Goal: Task Accomplishment & Management: Complete application form

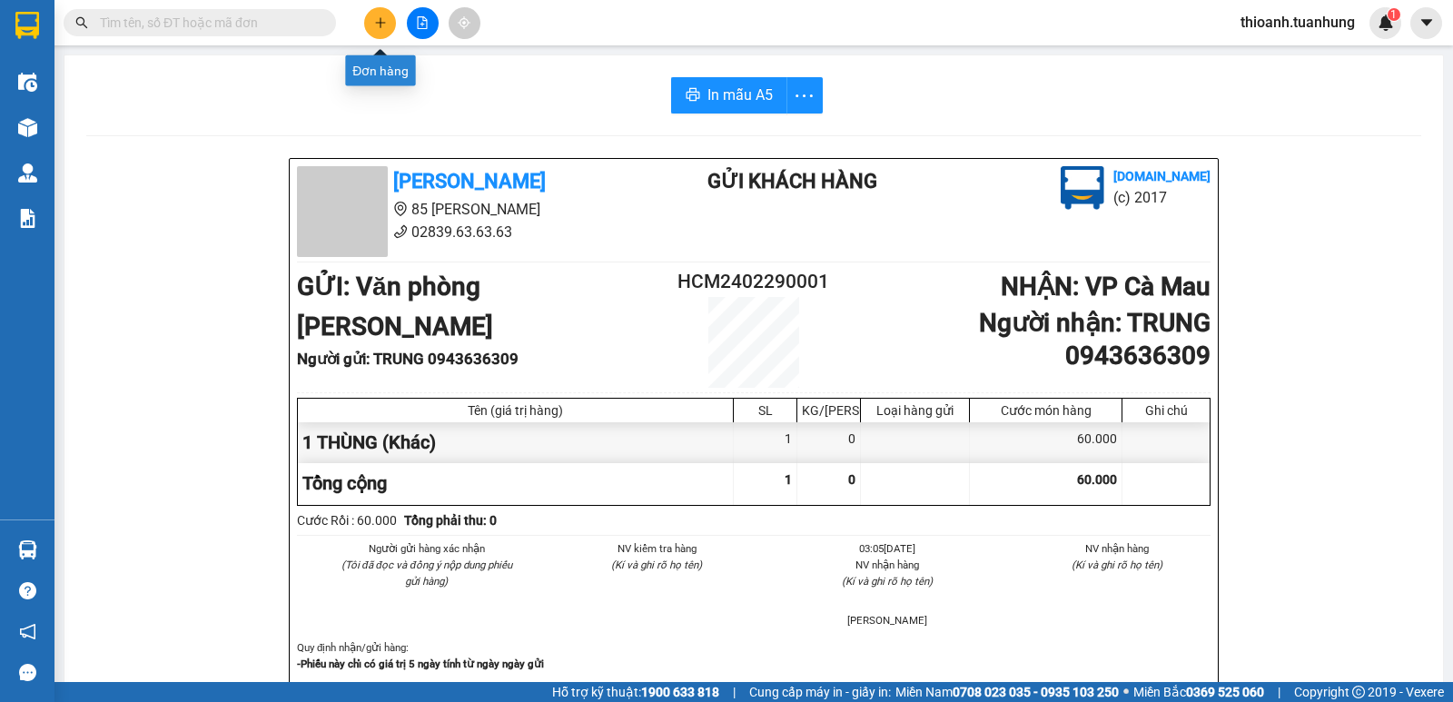
click at [380, 17] on icon "plus" at bounding box center [380, 22] width 13 height 13
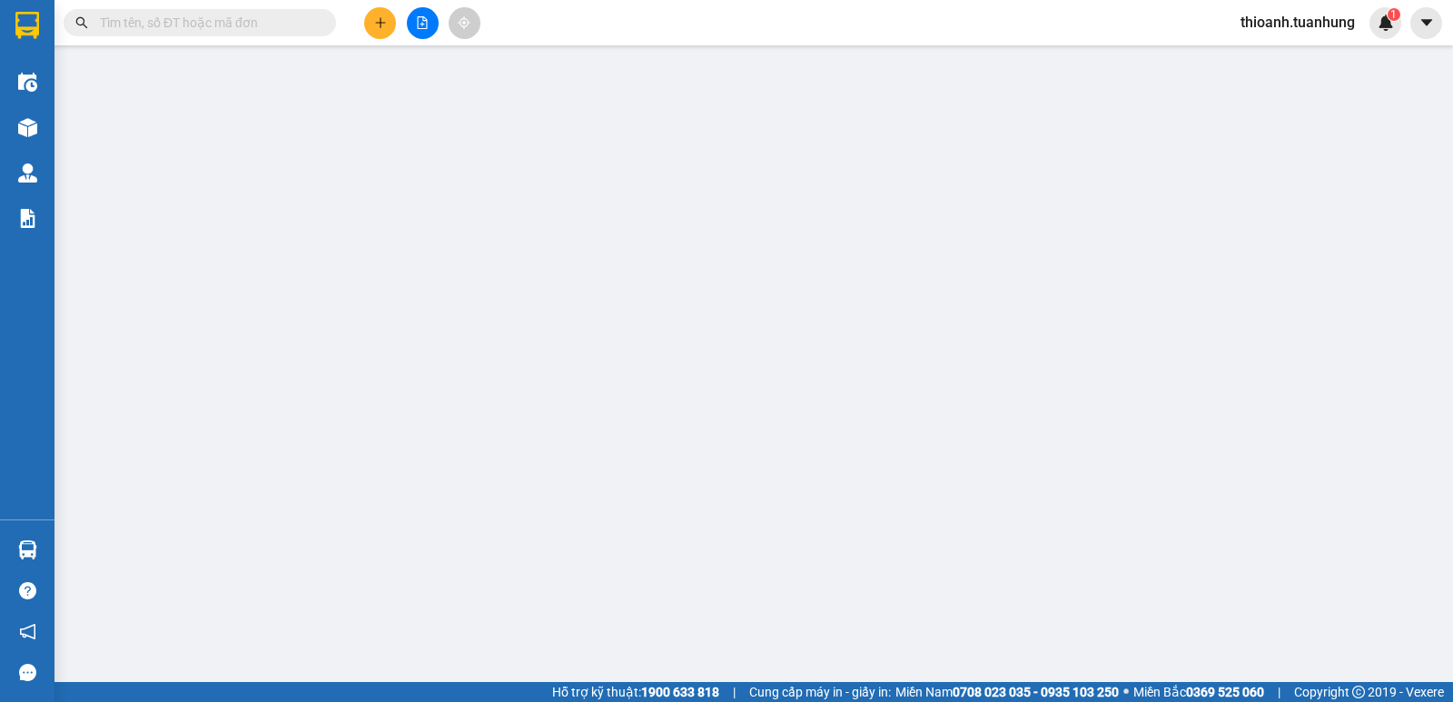
click at [381, 29] on span "Yêu cầu xuất hóa đơn điện tử" at bounding box center [303, 30] width 192 height 15
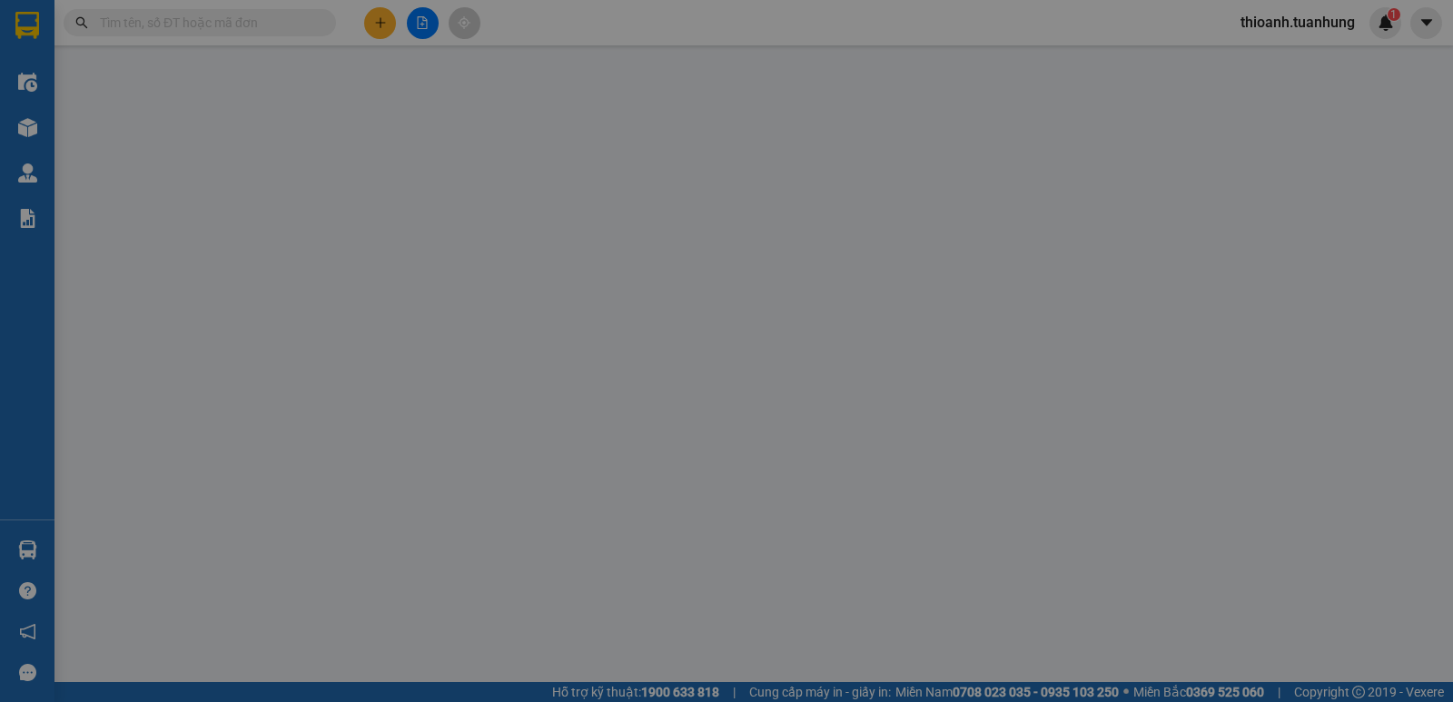
click at [380, 20] on div "Cần tạo đơn hàng để có thể xuất hóa đơn điện tử Xác nhận tạo đơn hàng? Quay lại…" at bounding box center [726, 351] width 1453 height 702
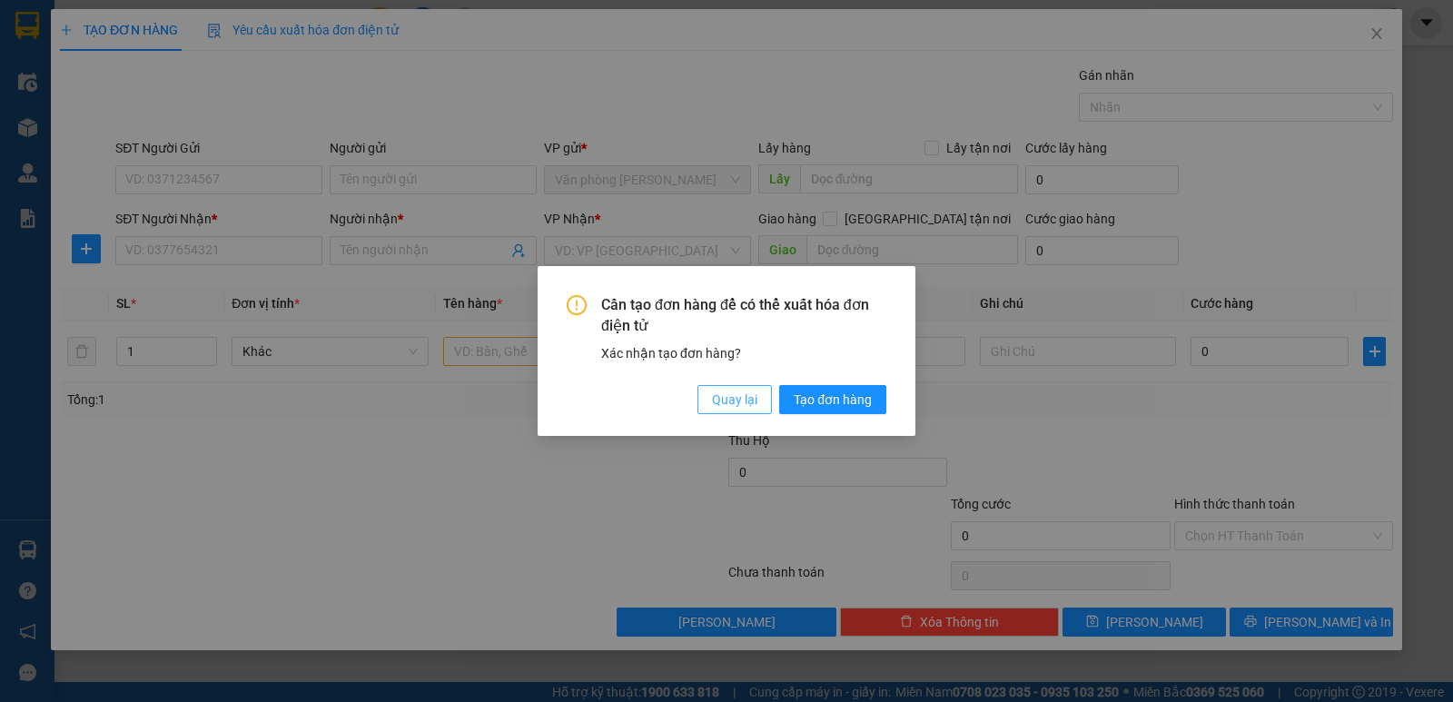
click at [734, 398] on span "Quay lại" at bounding box center [734, 399] width 45 height 20
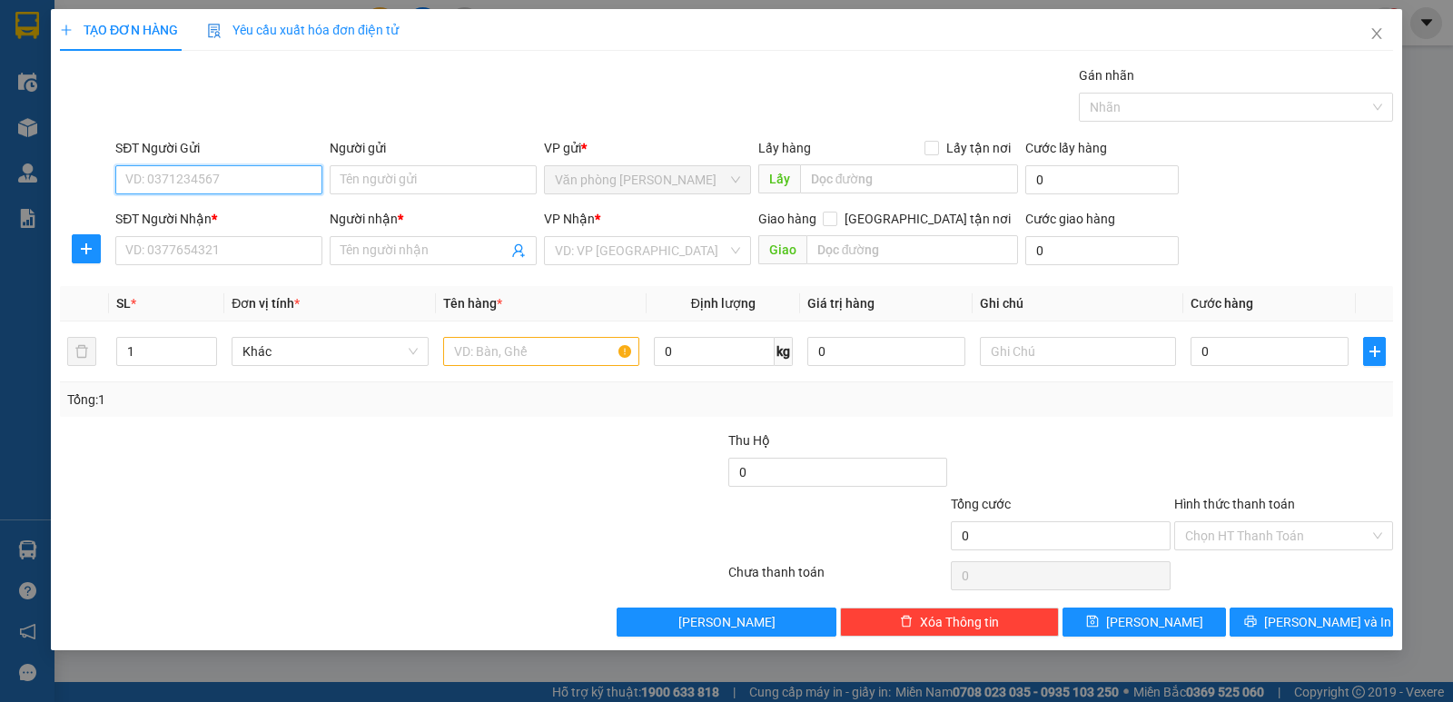
click at [249, 179] on input "SĐT Người Gửi" at bounding box center [218, 179] width 207 height 29
type input "0907789459"
click at [384, 165] on input "Người gửi" at bounding box center [433, 179] width 207 height 29
click at [387, 170] on input "Người gửi" at bounding box center [433, 179] width 207 height 29
type input "g"
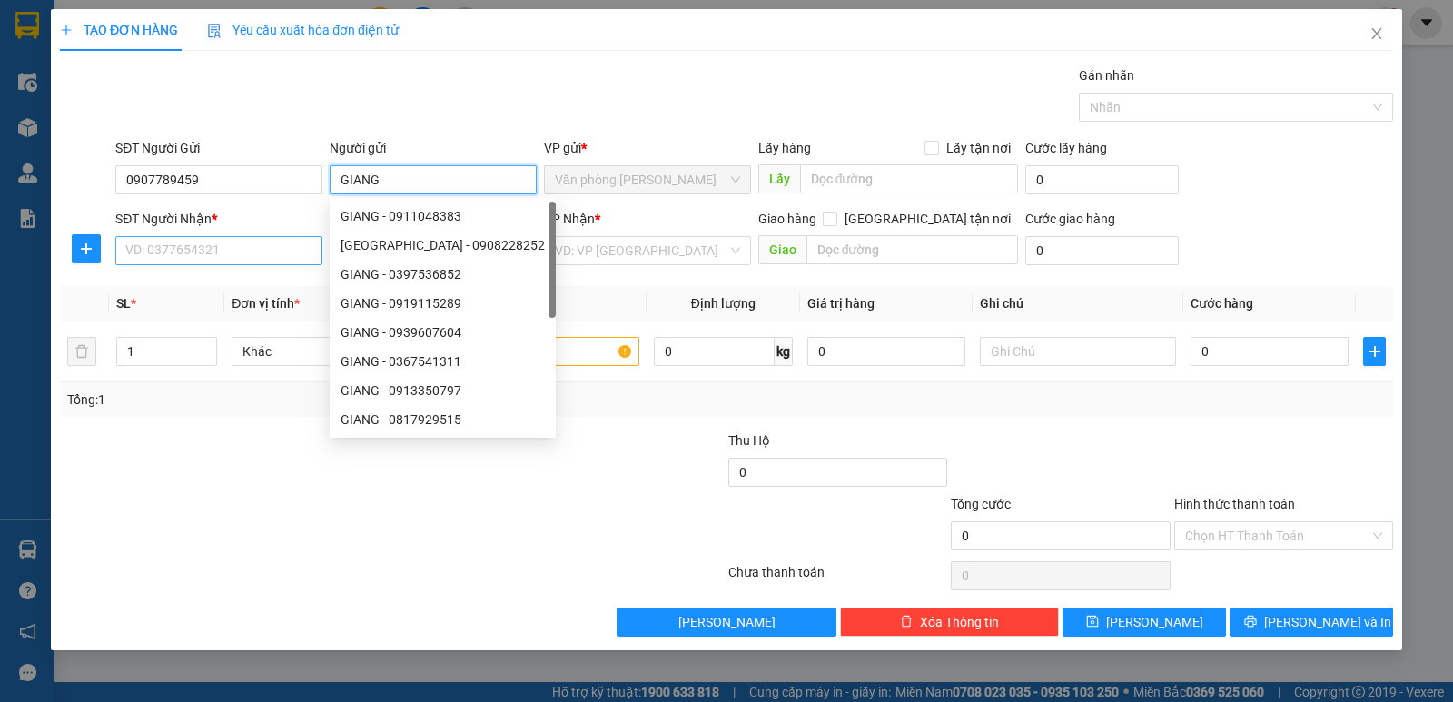
type input "GIANG"
click at [164, 254] on input "SĐT Người Nhận *" at bounding box center [218, 250] width 207 height 29
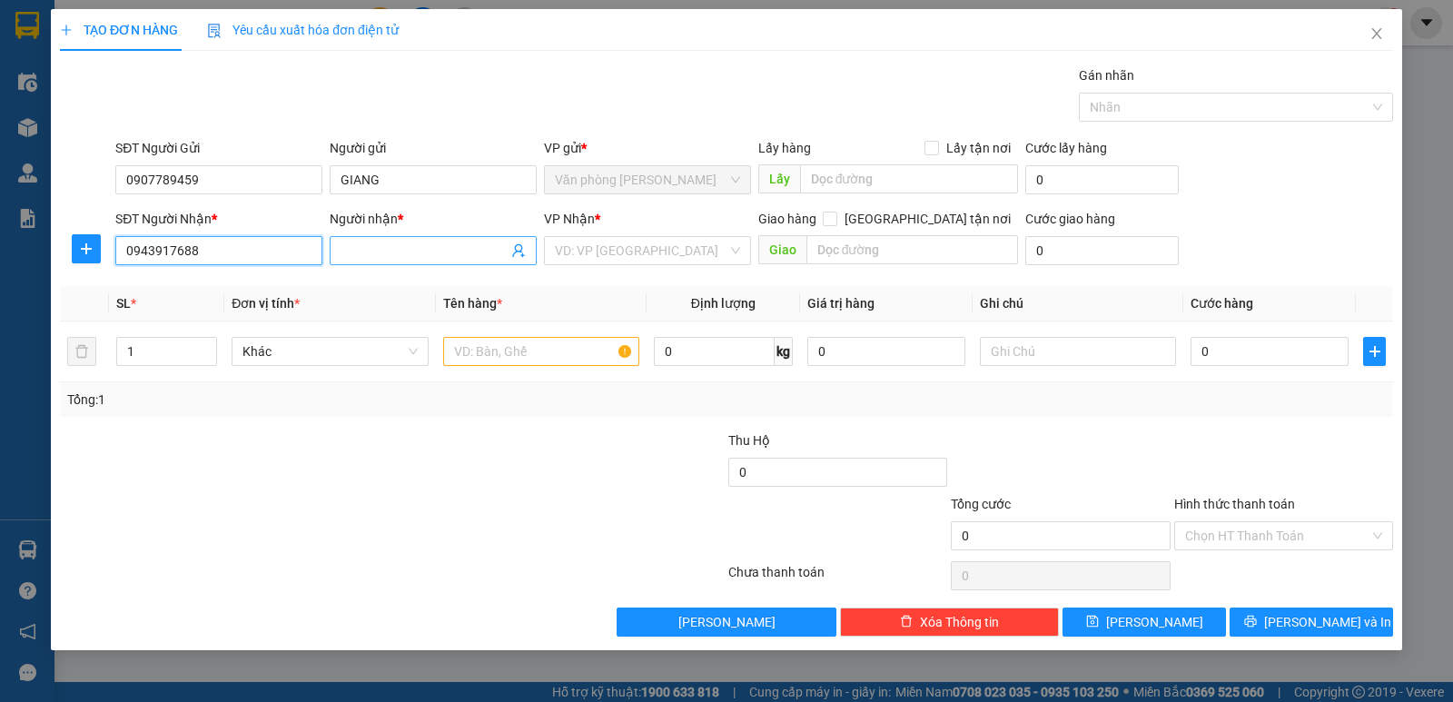
type input "0943917688"
click at [350, 259] on input "Người nhận *" at bounding box center [423, 251] width 167 height 20
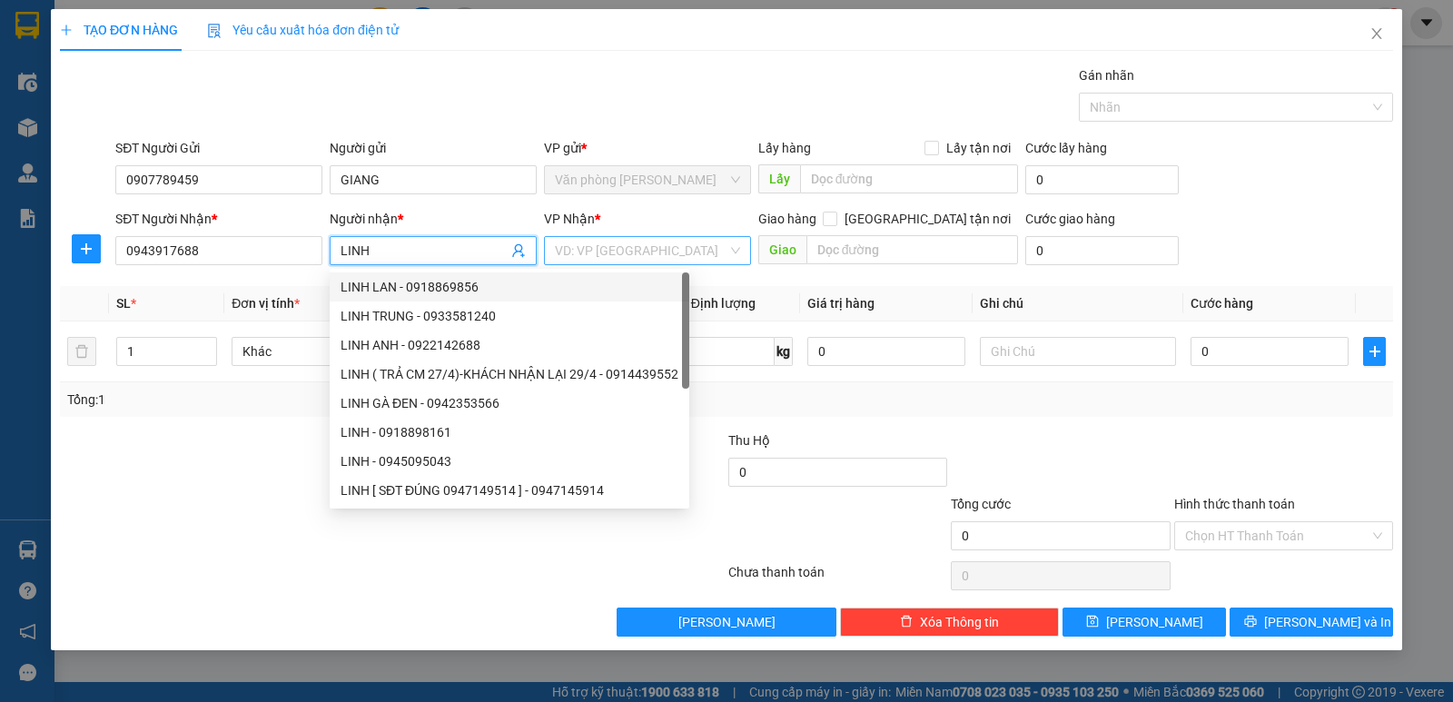
type input "LINH"
click at [615, 255] on input "search" at bounding box center [641, 250] width 173 height 27
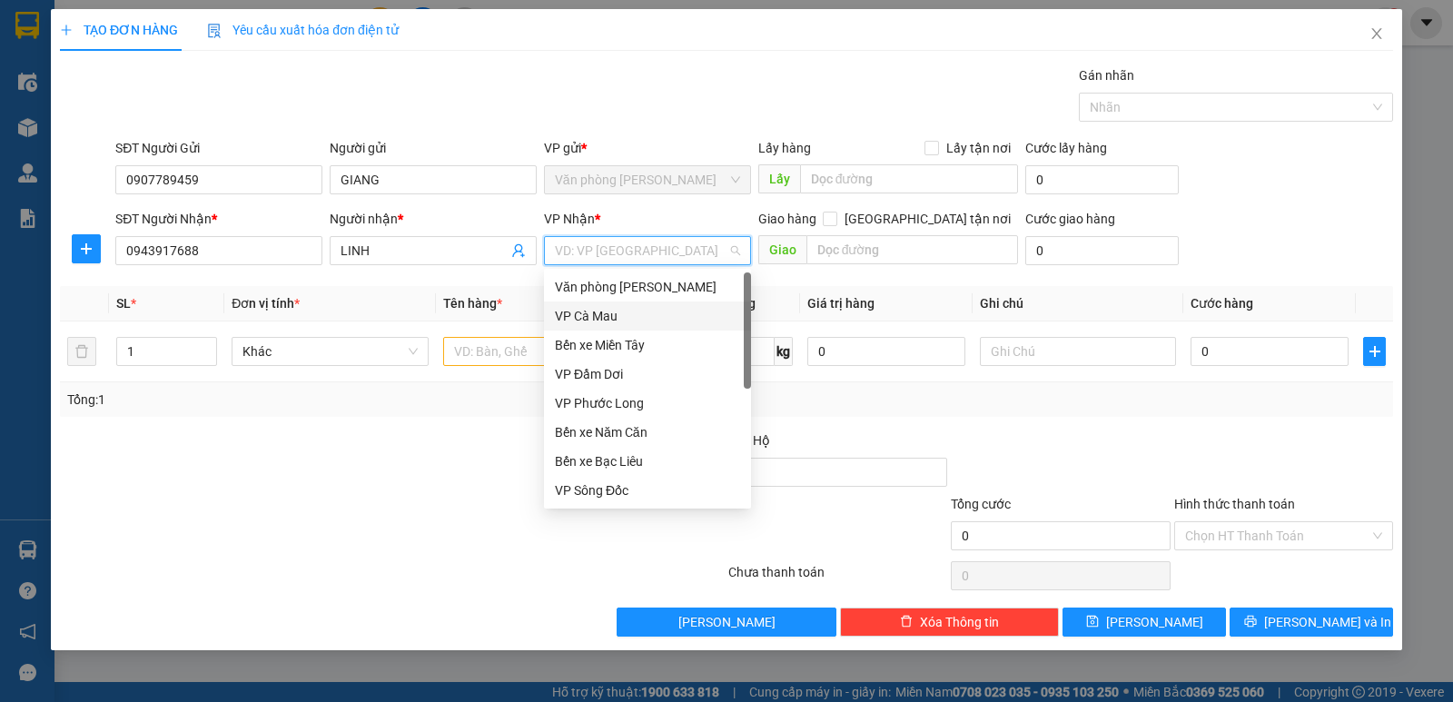
click at [599, 310] on div "VP Cà Mau" at bounding box center [647, 316] width 185 height 20
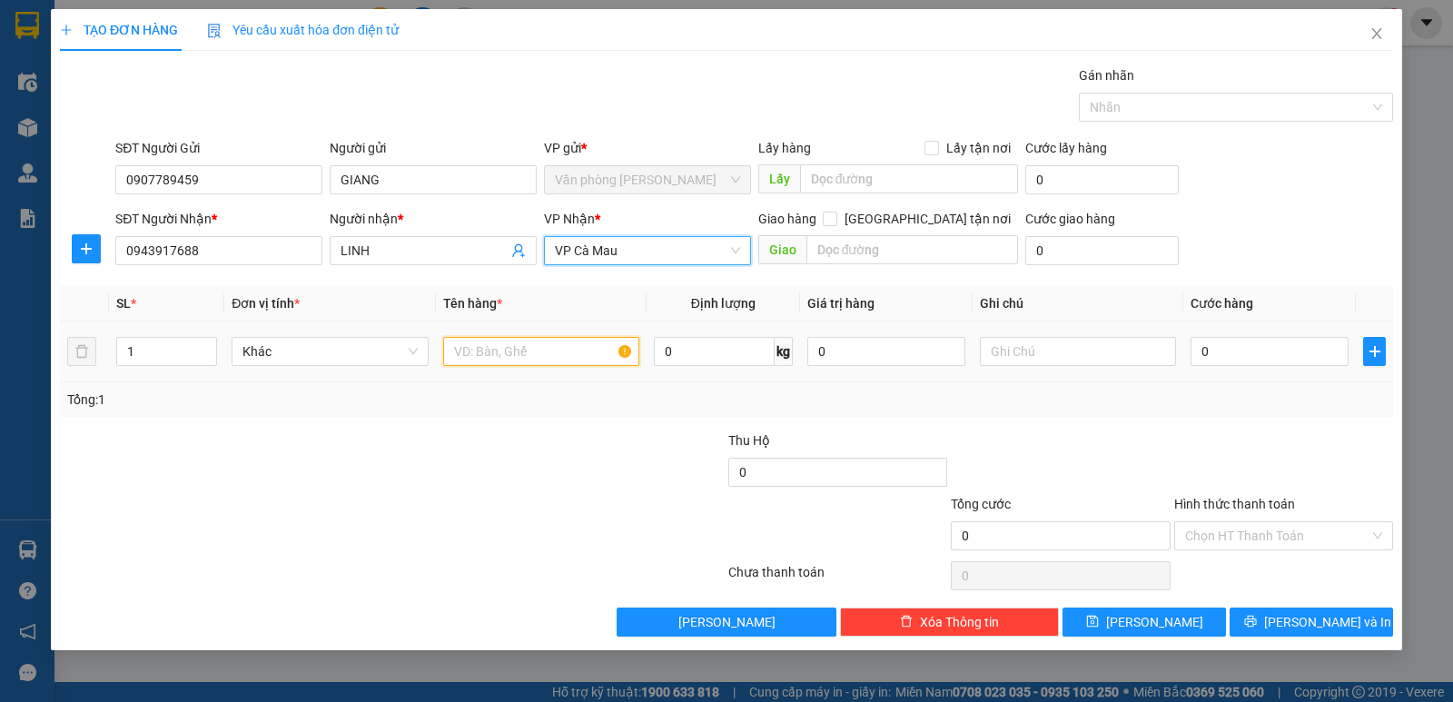
click at [496, 348] on input "text" at bounding box center [541, 351] width 196 height 29
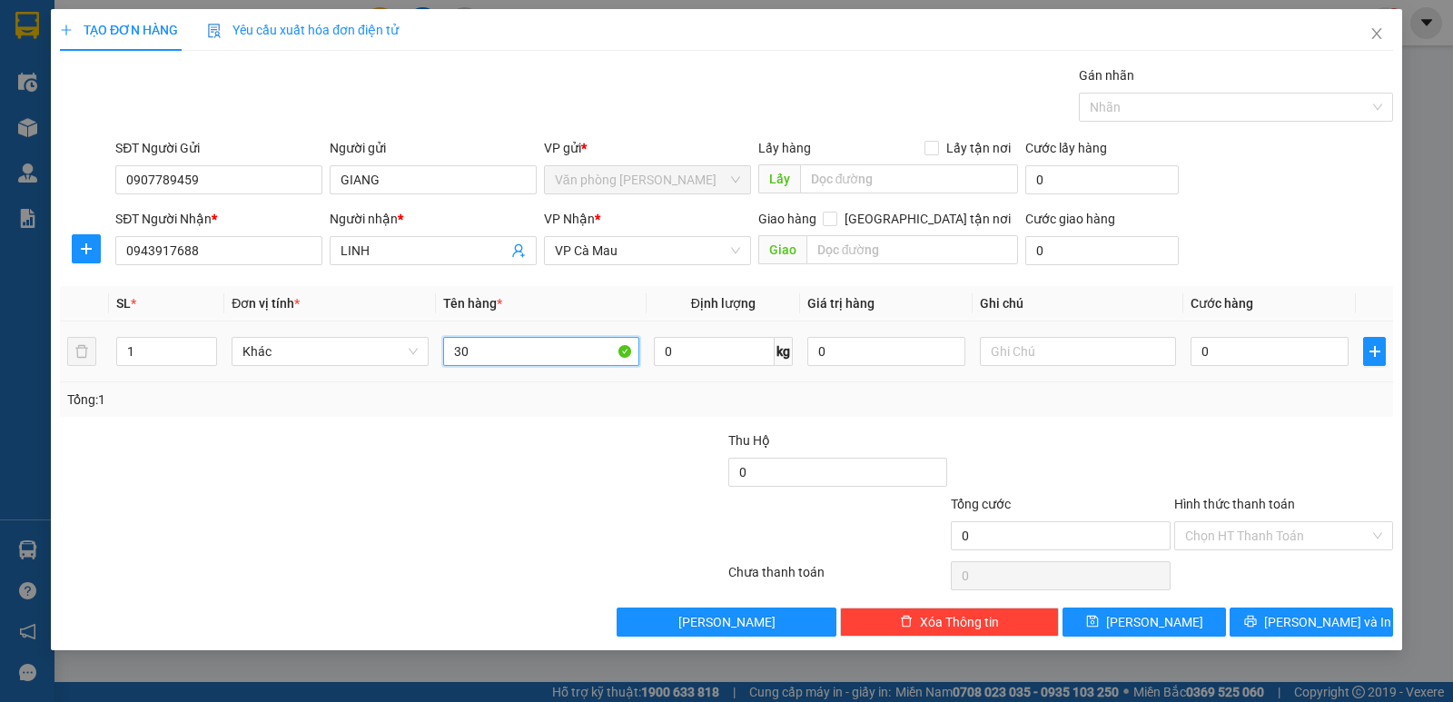
type input "3"
type input "1 THÙNG"
click at [1316, 346] on input "0" at bounding box center [1269, 351] width 158 height 29
type input "3"
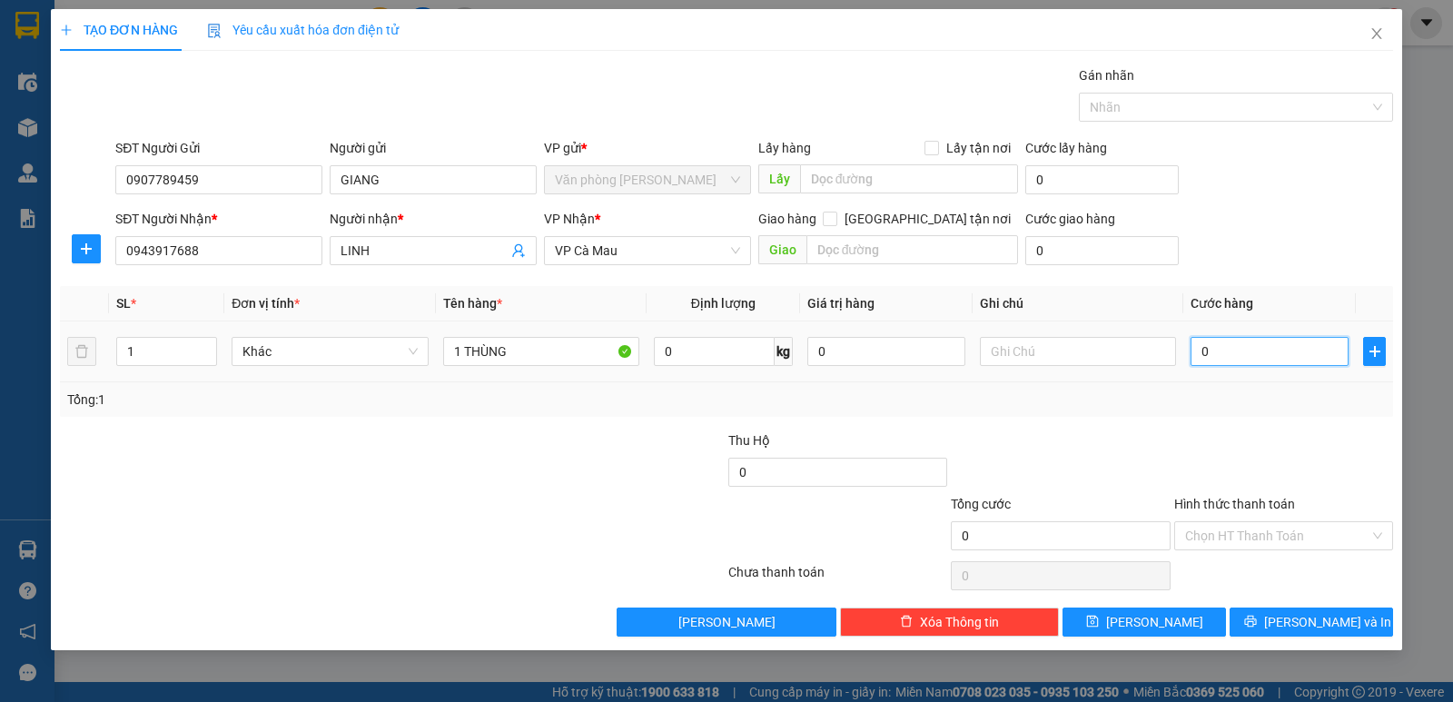
type input "3"
type input "30"
type input "30.000"
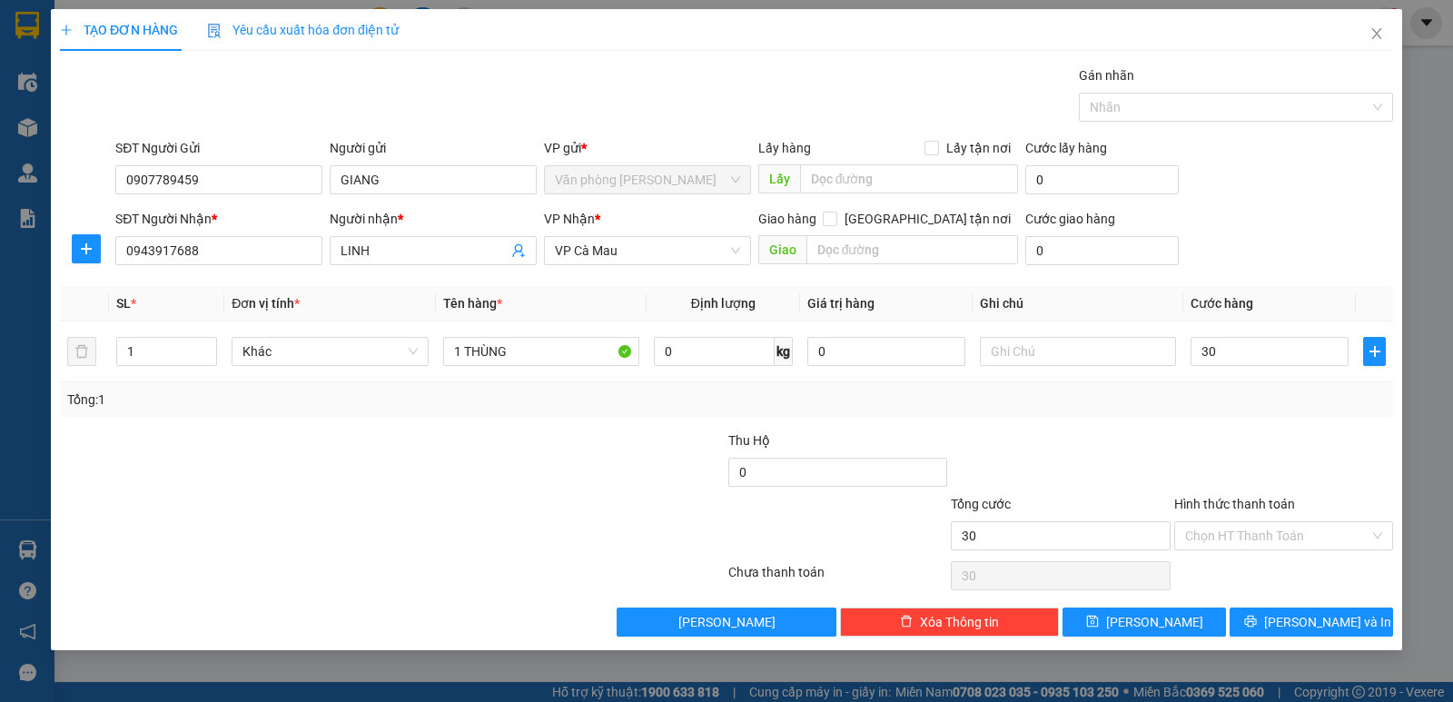
type input "30.000"
drag, startPoint x: 1235, startPoint y: 449, endPoint x: 1247, endPoint y: 439, distance: 16.7
click at [1246, 442] on div at bounding box center [1283, 462] width 222 height 64
click at [1255, 539] on input "Hình thức thanh toán" at bounding box center [1277, 535] width 184 height 27
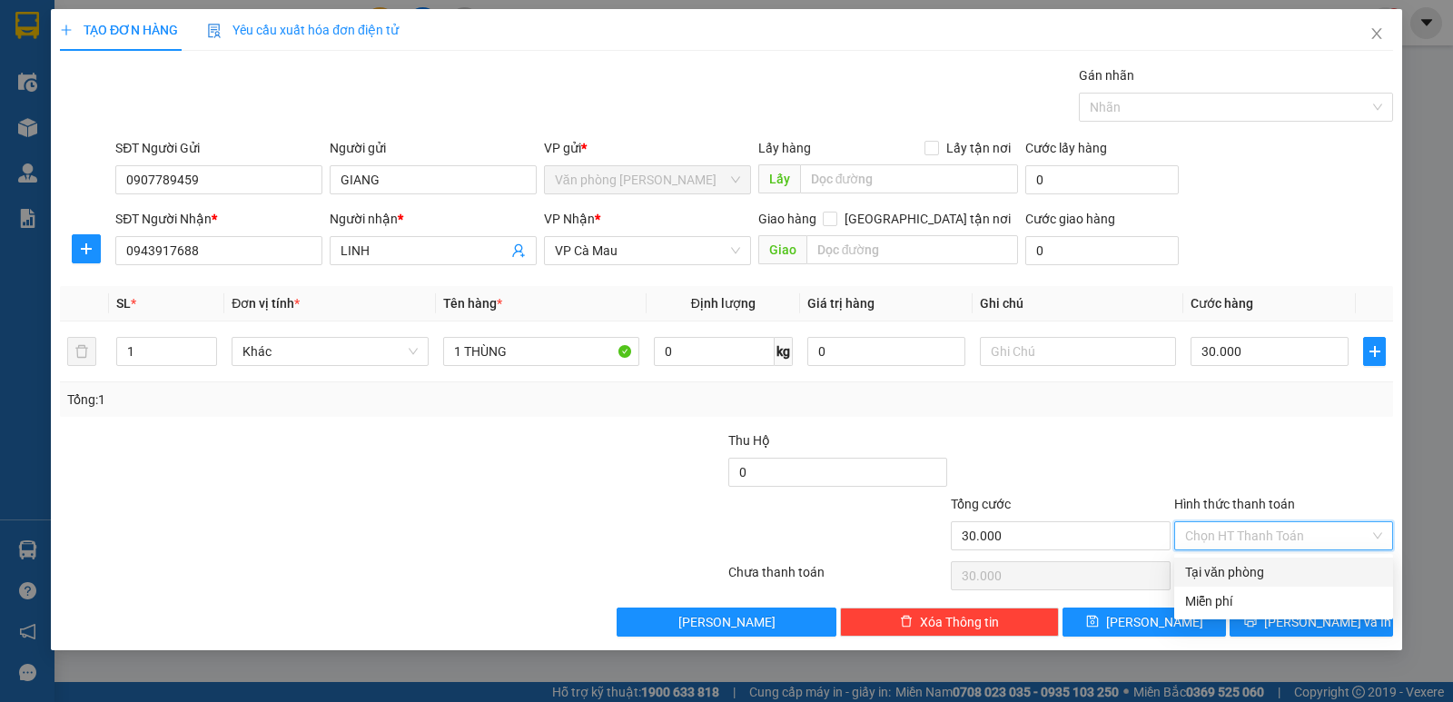
click at [1249, 571] on div "Tại văn phòng" at bounding box center [1283, 572] width 197 height 20
type input "0"
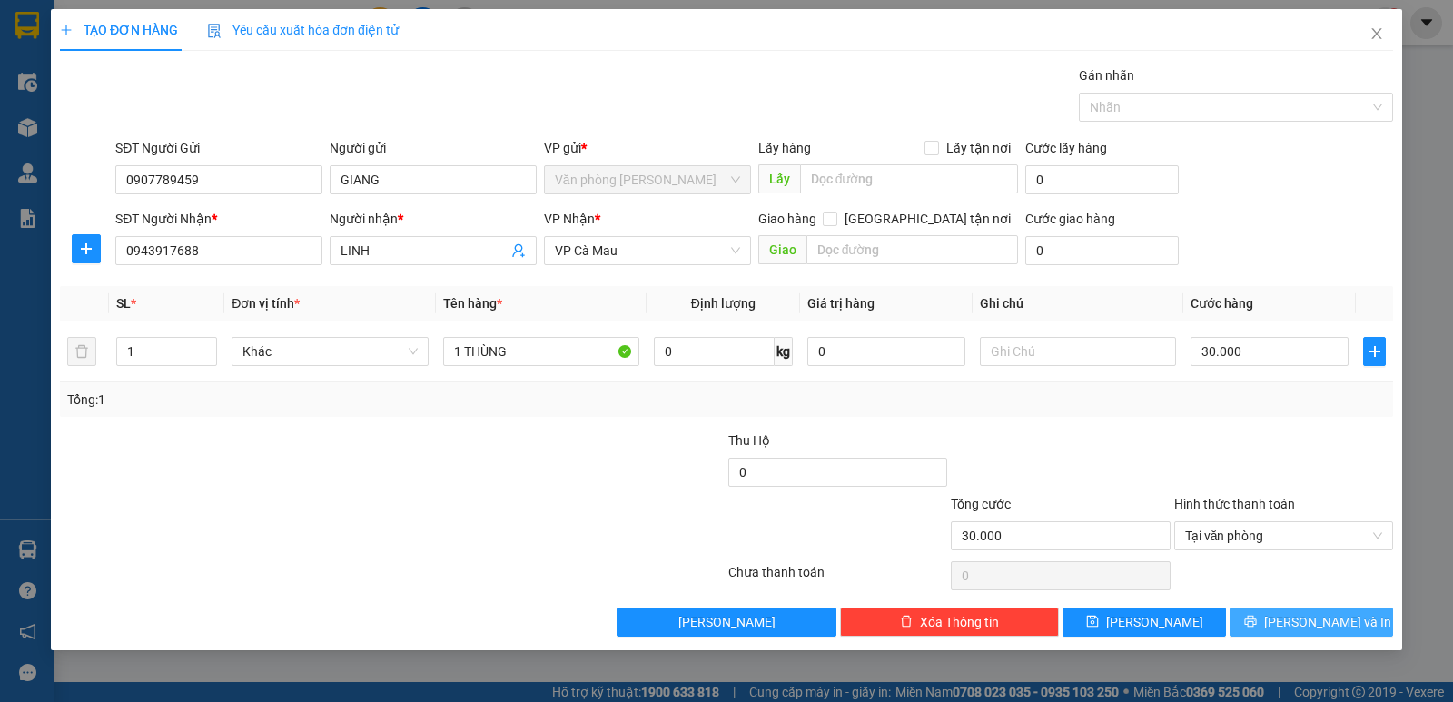
click at [1354, 623] on button "[PERSON_NAME] và In" at bounding box center [1310, 621] width 163 height 29
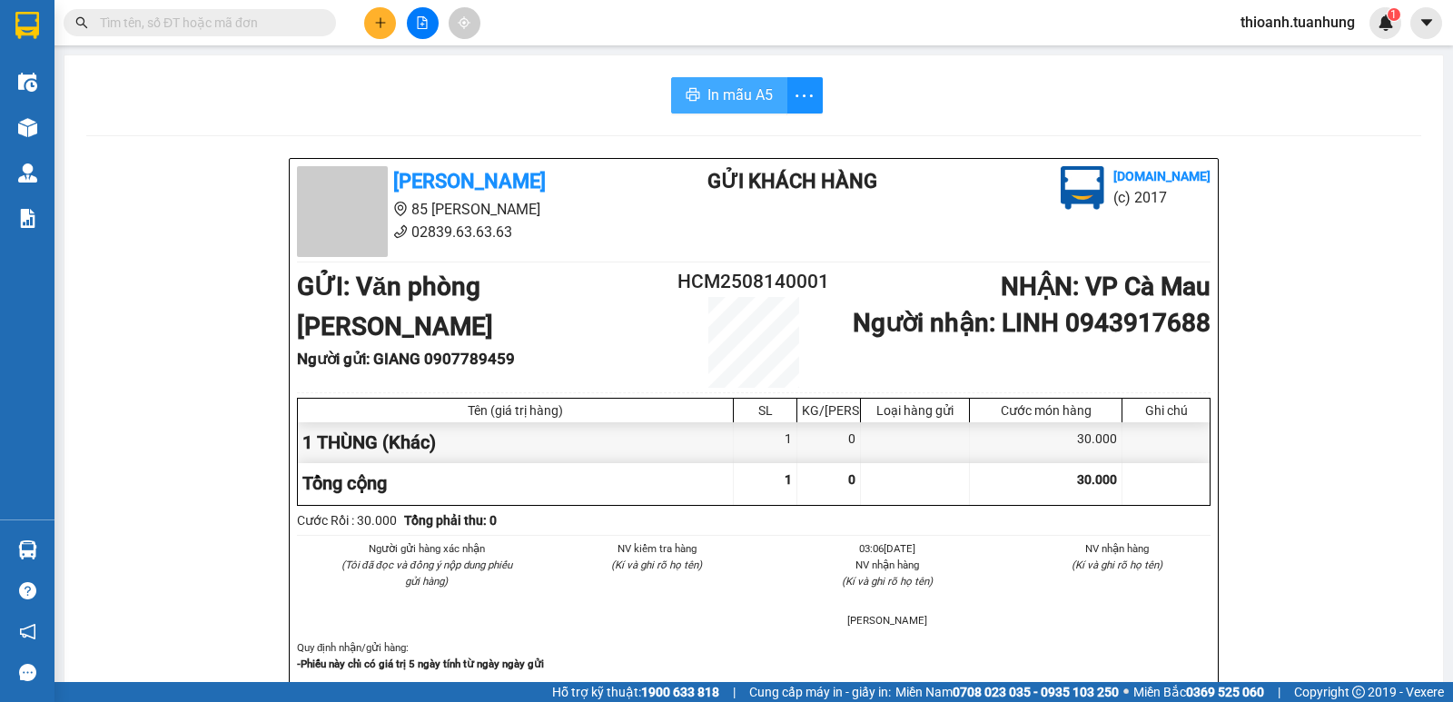
click at [744, 93] on span "In mẫu A5" at bounding box center [739, 95] width 65 height 23
click at [214, 18] on input "text" at bounding box center [207, 23] width 214 height 20
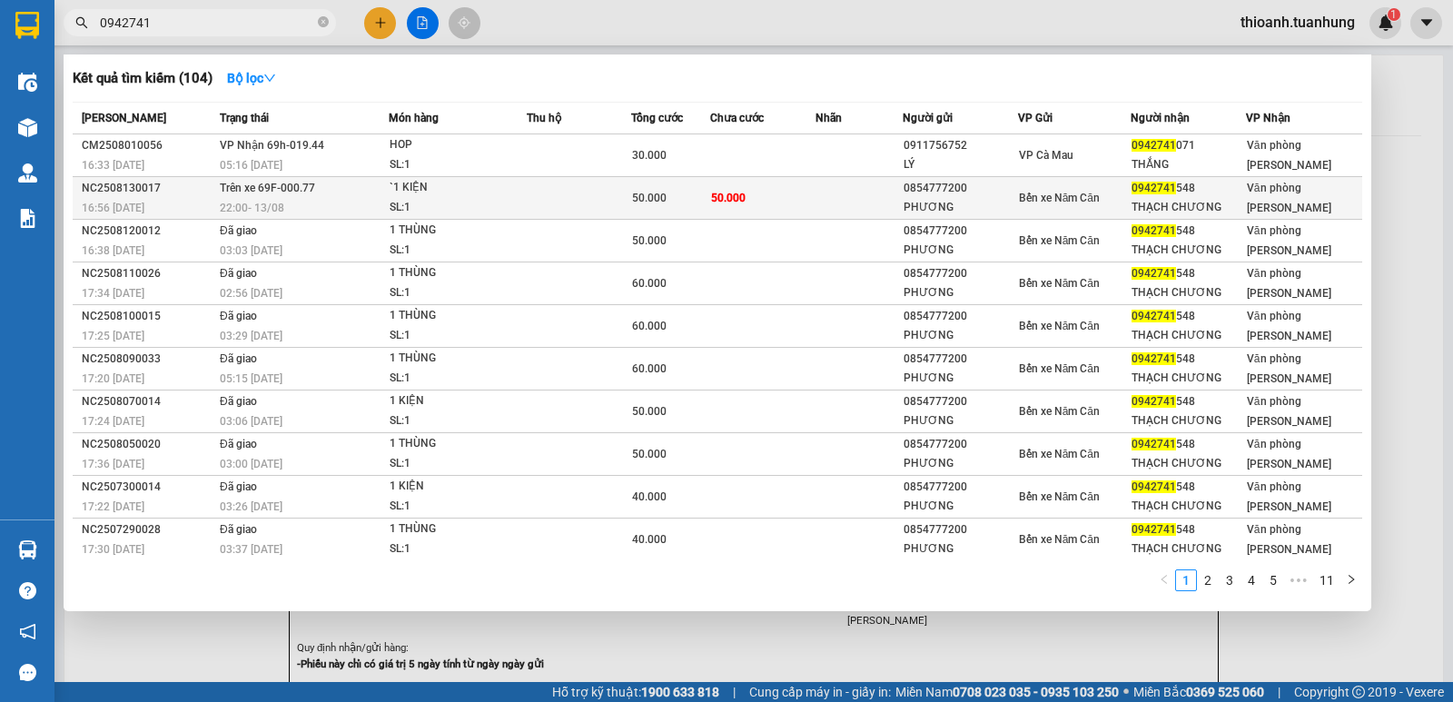
type input "0942741"
click at [887, 199] on td at bounding box center [858, 198] width 87 height 43
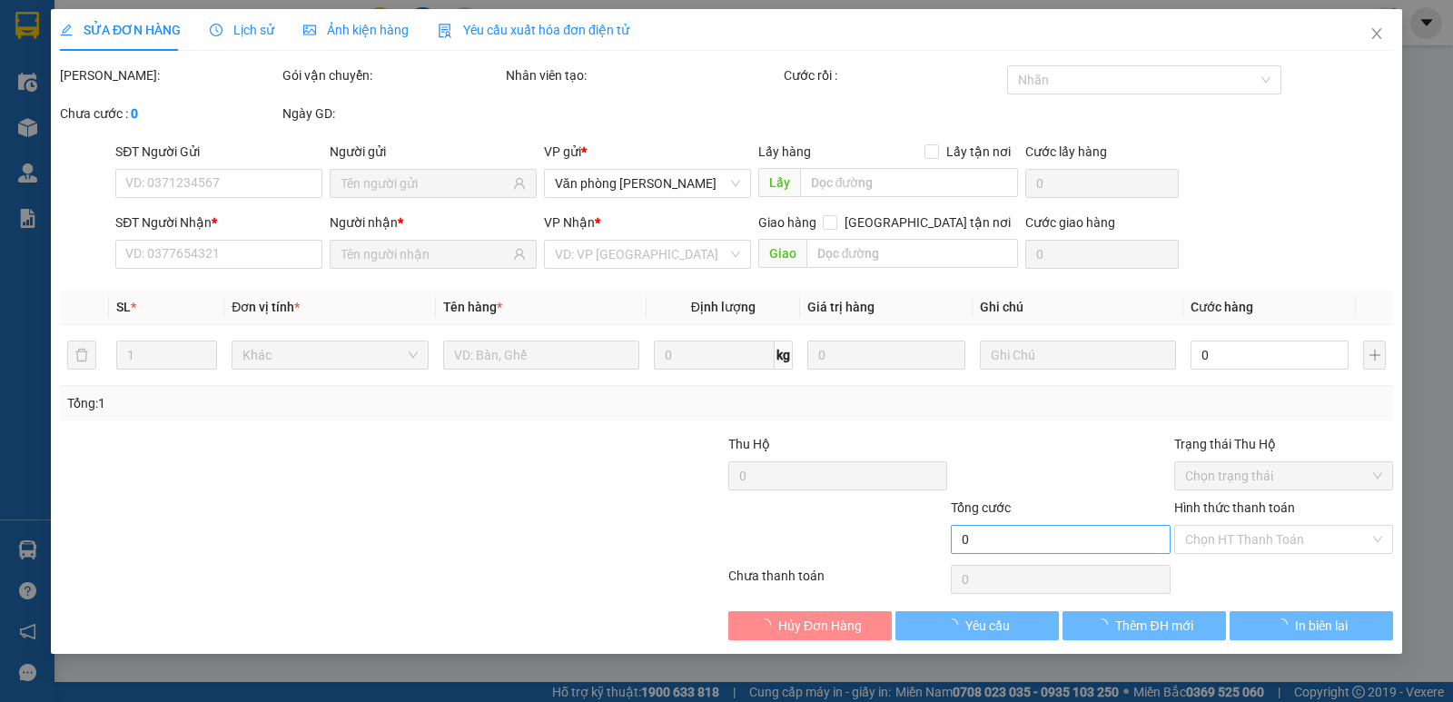
type input "0854777200"
type input "PHƯƠNG"
type input "0942741548"
type input "THẠCH CHƯƠNG"
type input "50.000"
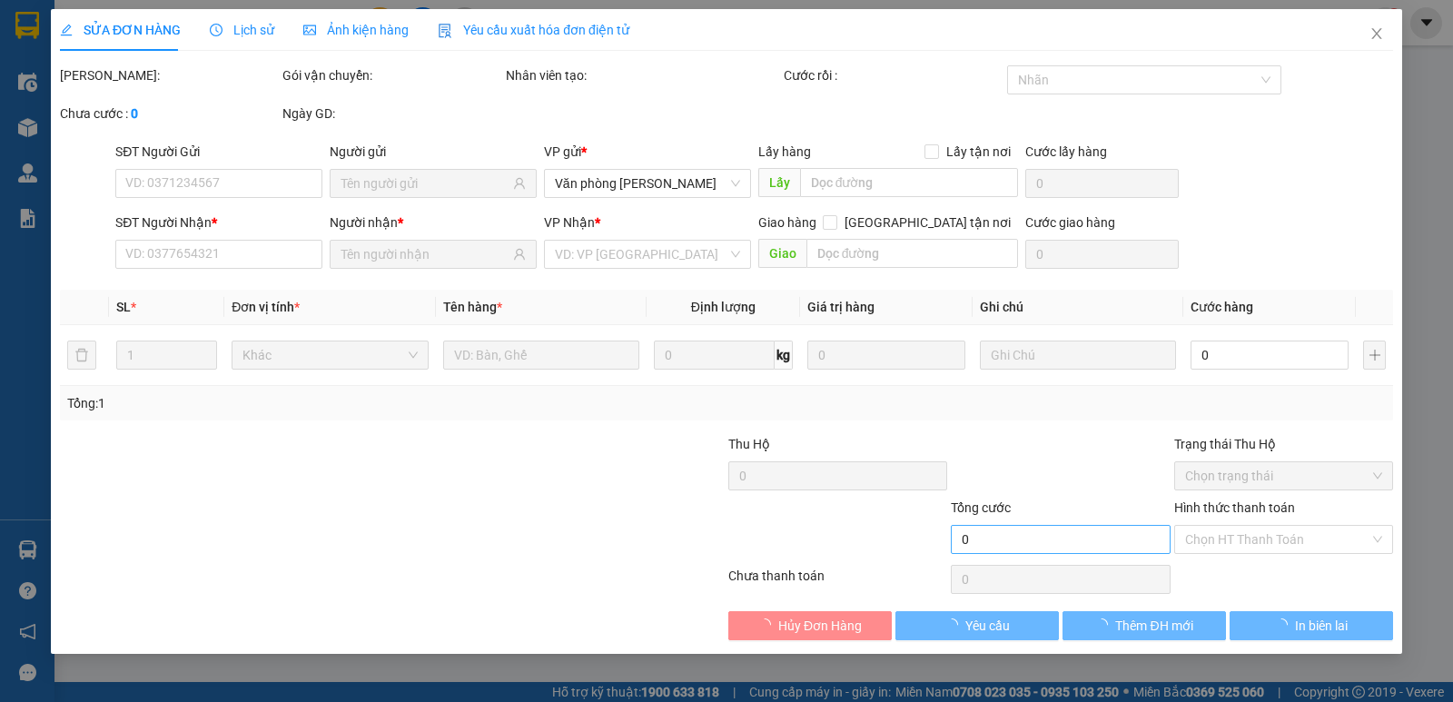
type input "50.000"
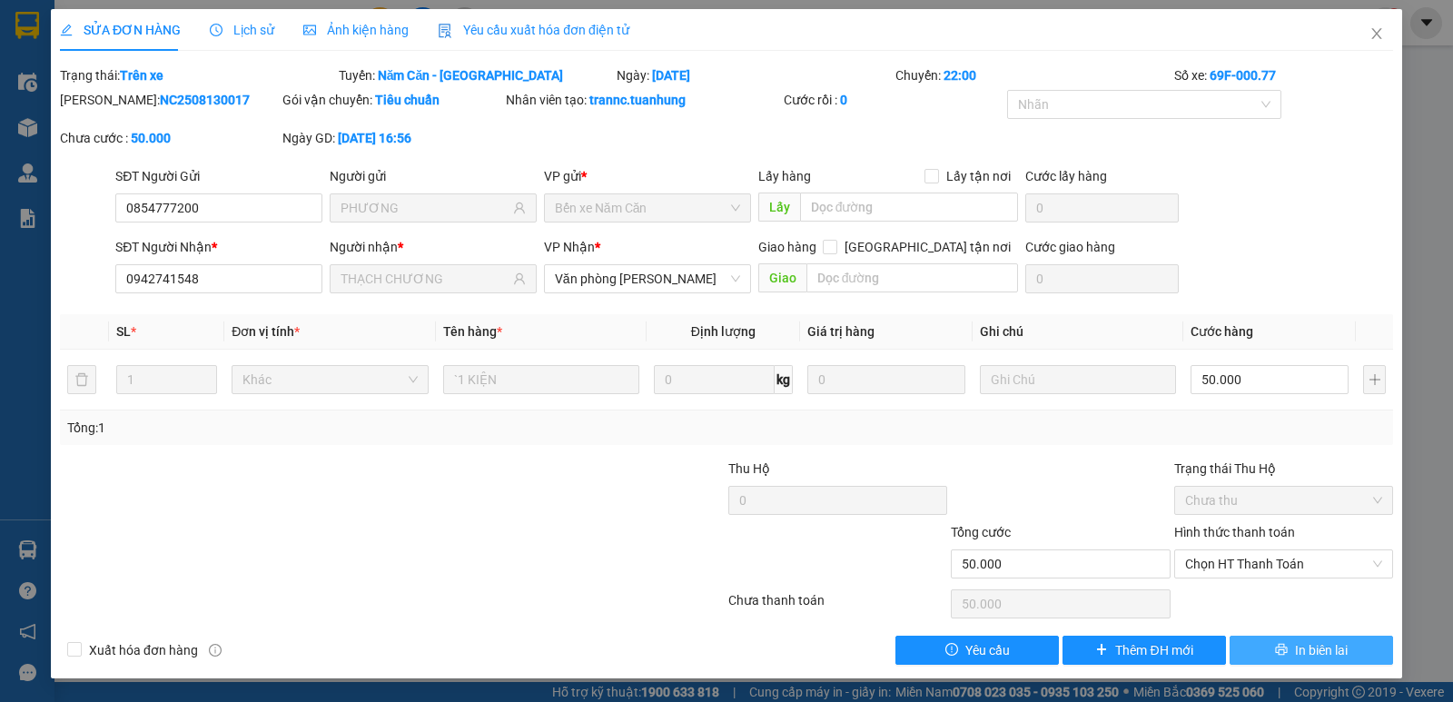
click at [1311, 653] on span "In biên lai" at bounding box center [1321, 650] width 53 height 20
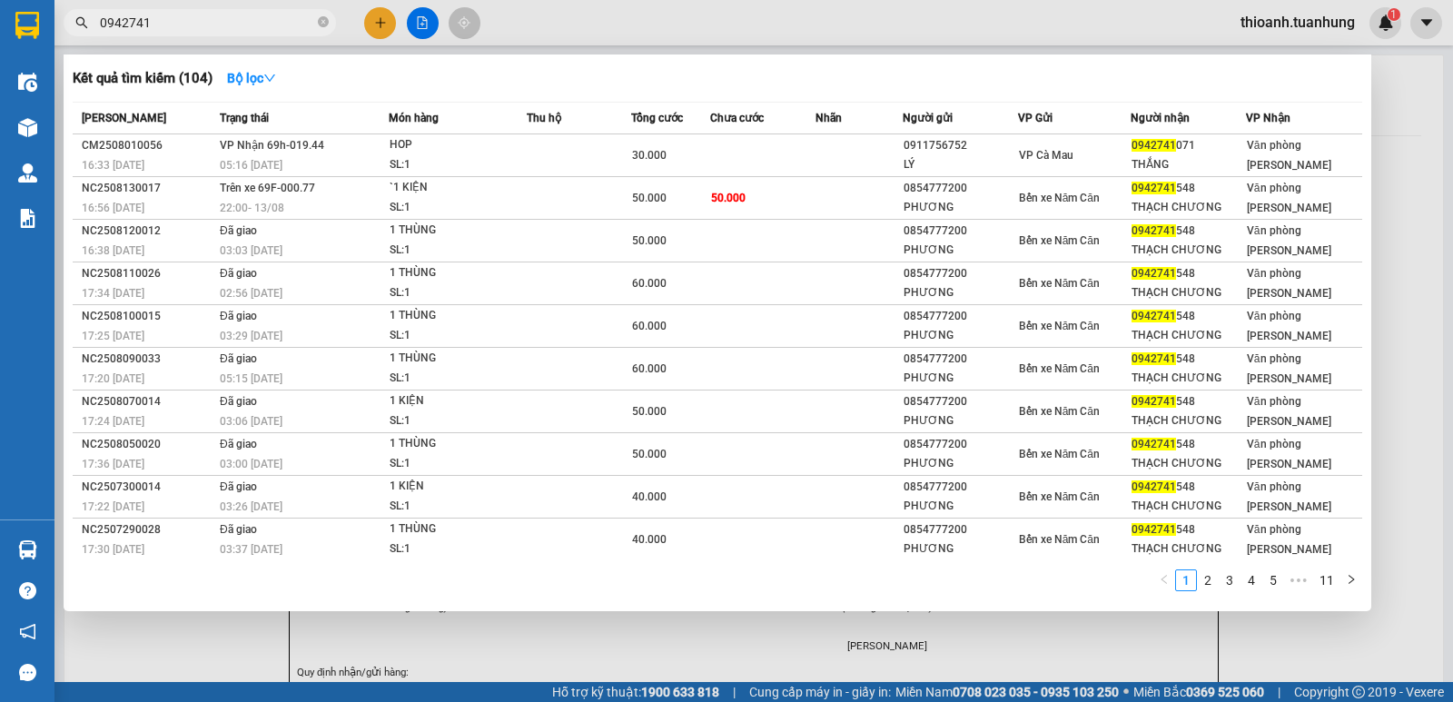
click at [232, 26] on input "0942741" at bounding box center [207, 23] width 214 height 20
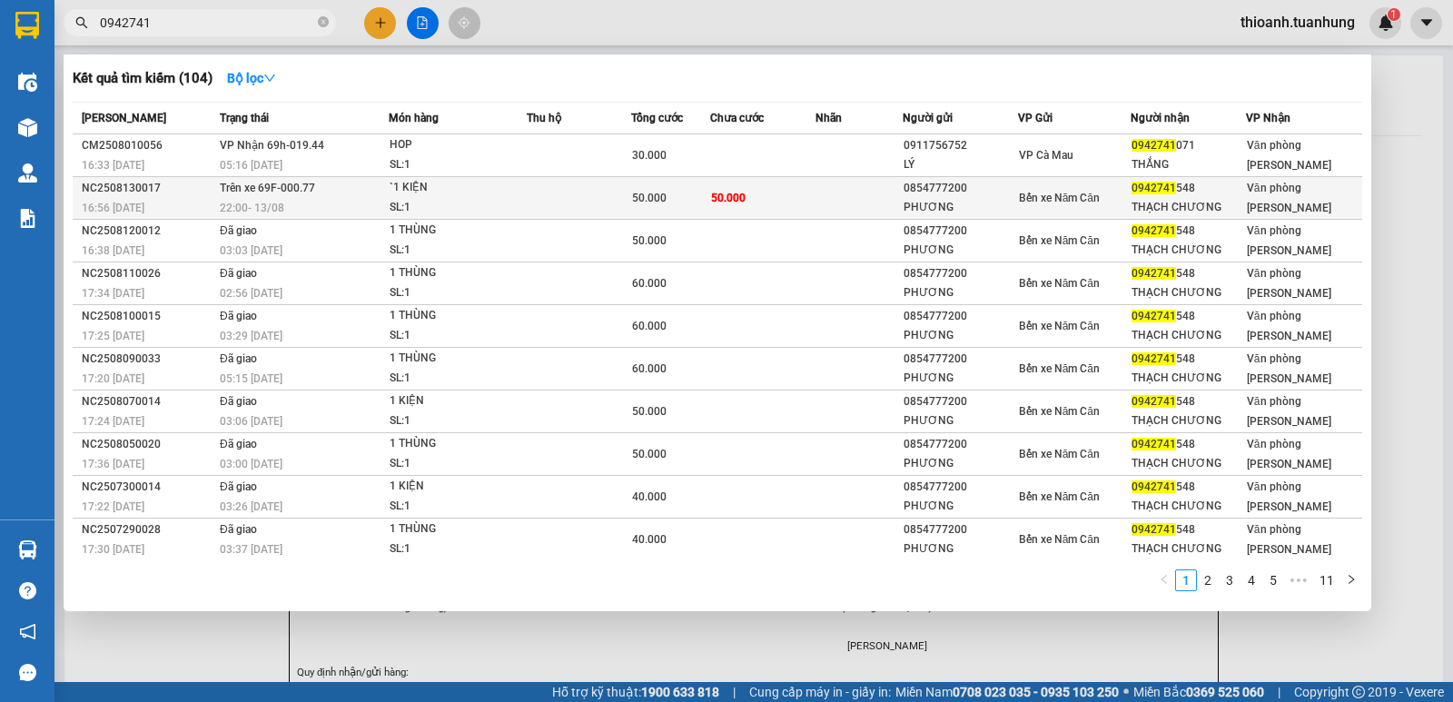
click at [834, 189] on td at bounding box center [858, 198] width 87 height 43
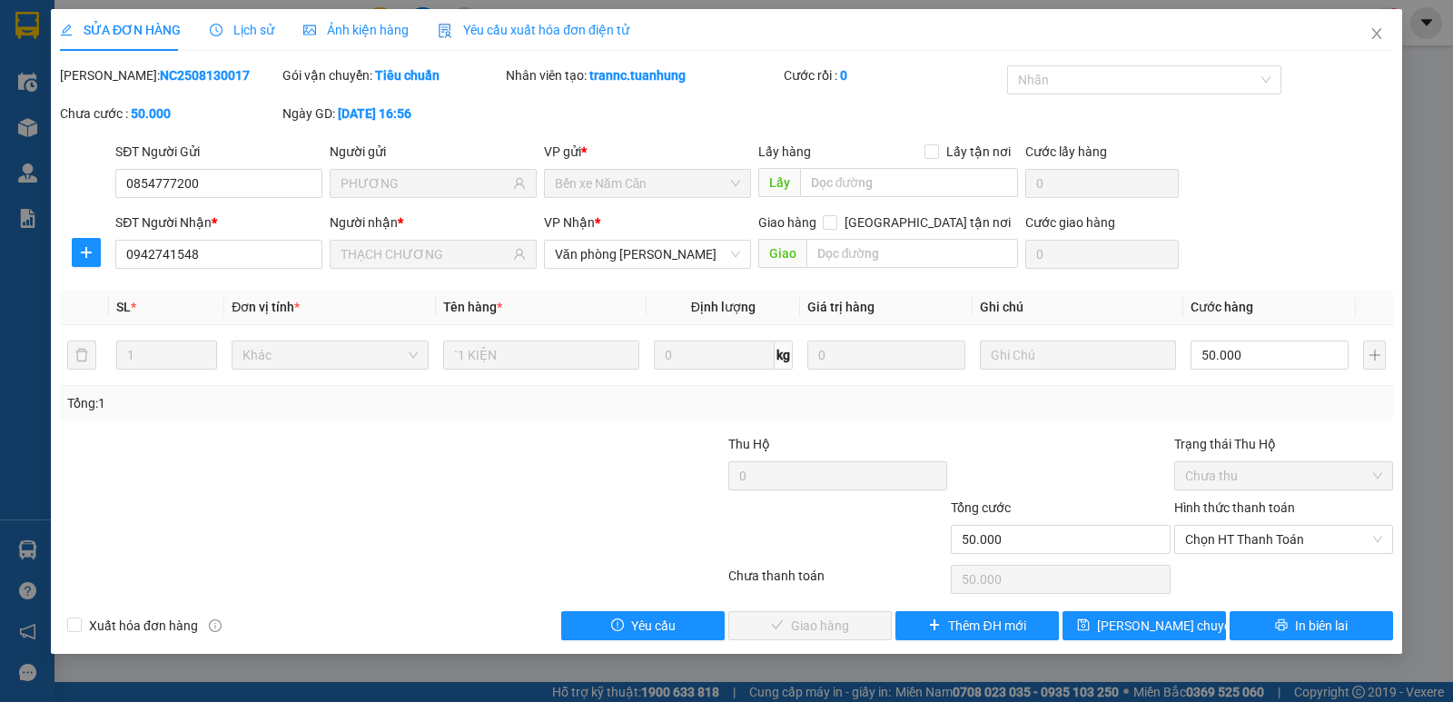
drag, startPoint x: 1220, startPoint y: 511, endPoint x: 1228, endPoint y: 490, distance: 22.4
click at [1223, 511] on label "Hình thức thanh toán" at bounding box center [1234, 507] width 121 height 15
click at [1223, 526] on input "Hình thức thanh toán" at bounding box center [1277, 539] width 184 height 27
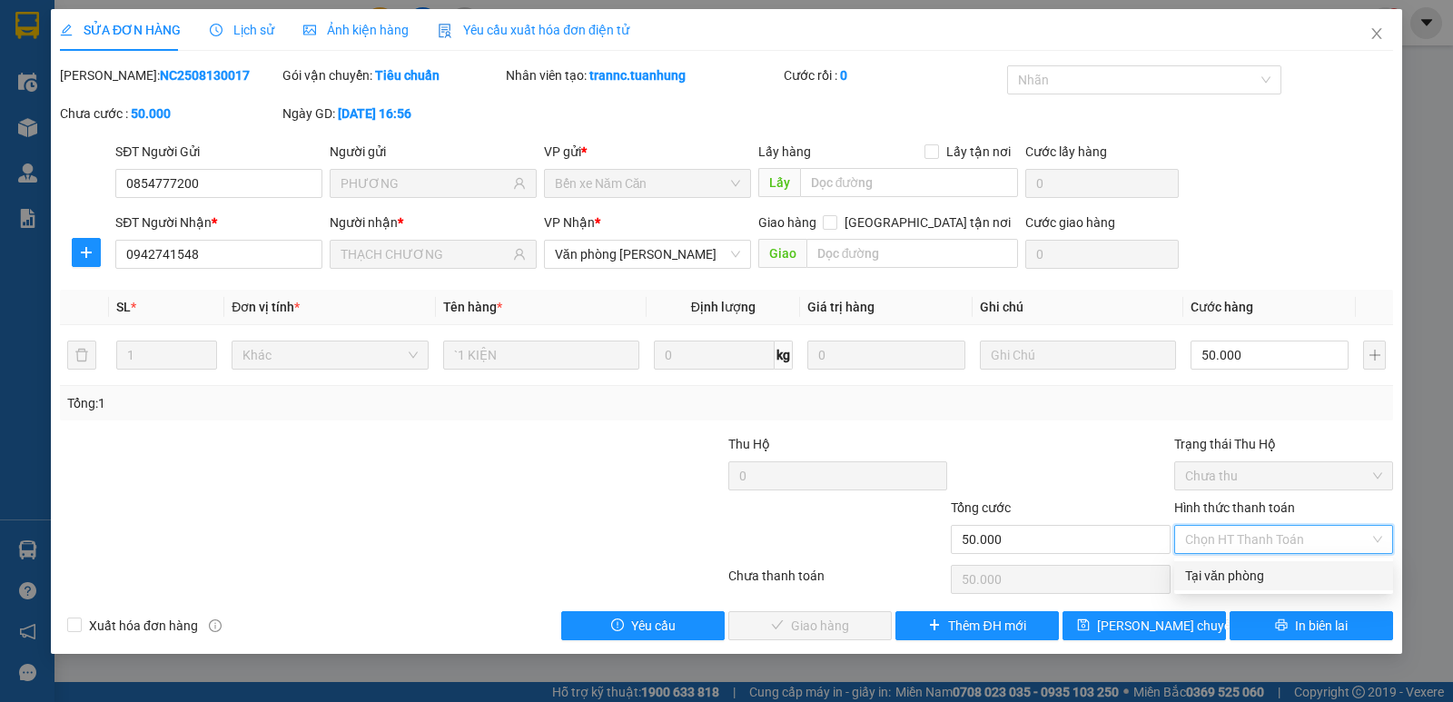
drag, startPoint x: 1234, startPoint y: 577, endPoint x: 895, endPoint y: 606, distance: 339.9
click at [1211, 590] on div "Tại văn phòng Tại văn phòng" at bounding box center [1283, 575] width 219 height 36
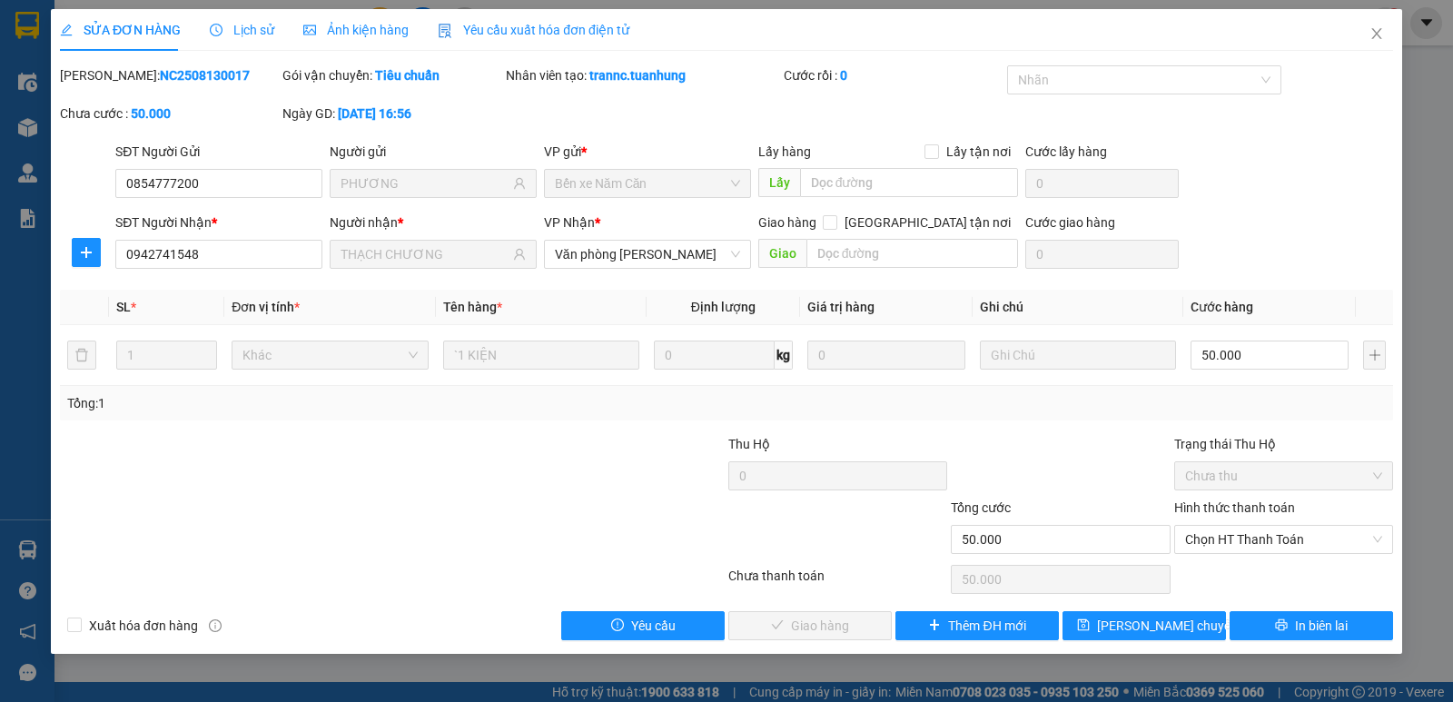
click at [819, 640] on div "SỬA ĐƠN HÀNG Lịch sử Ảnh kiện hàng Yêu cầu xuất hóa đơn điện tử Total Paid Fee …" at bounding box center [726, 331] width 1351 height 645
click at [1263, 511] on label "Hình thức thanh toán" at bounding box center [1234, 507] width 121 height 15
click at [1263, 526] on input "Hình thức thanh toán" at bounding box center [1277, 539] width 184 height 27
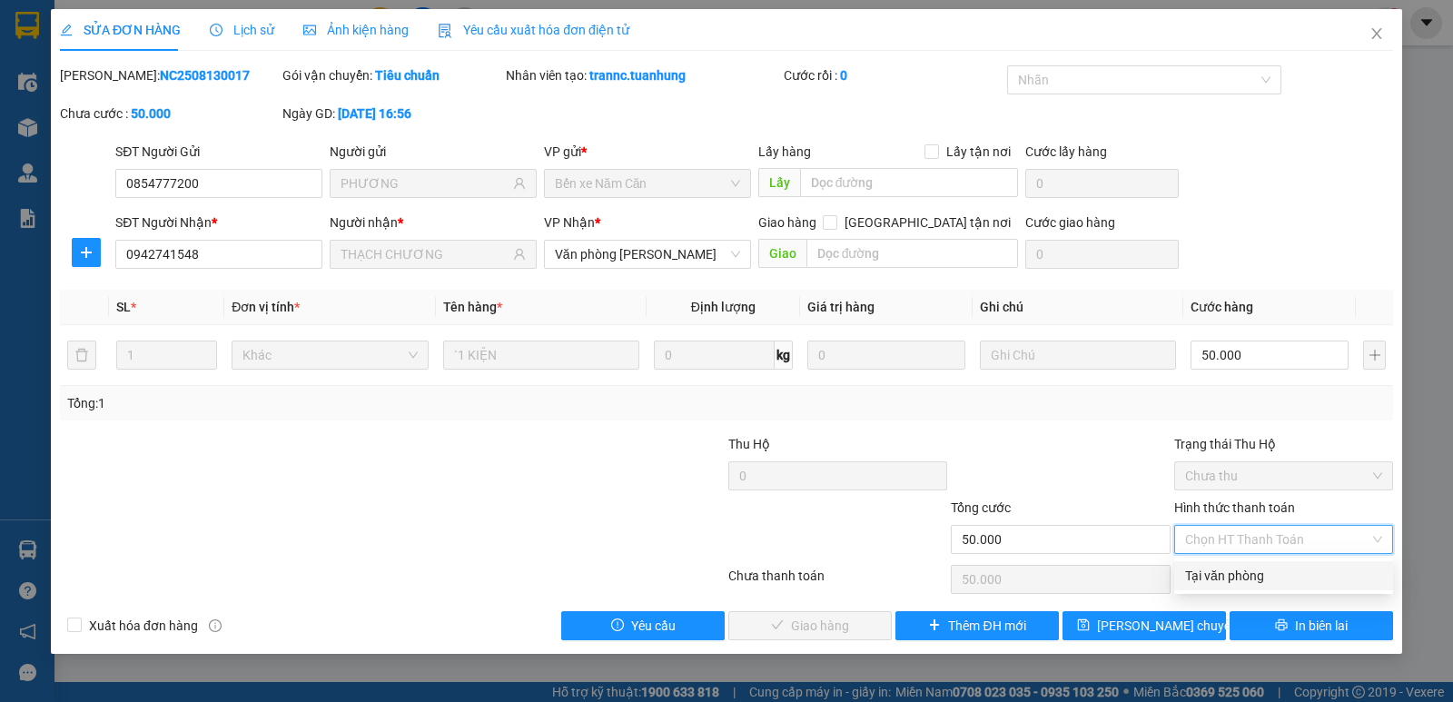
click at [1251, 572] on div "Tại văn phòng" at bounding box center [1283, 576] width 197 height 20
type input "0"
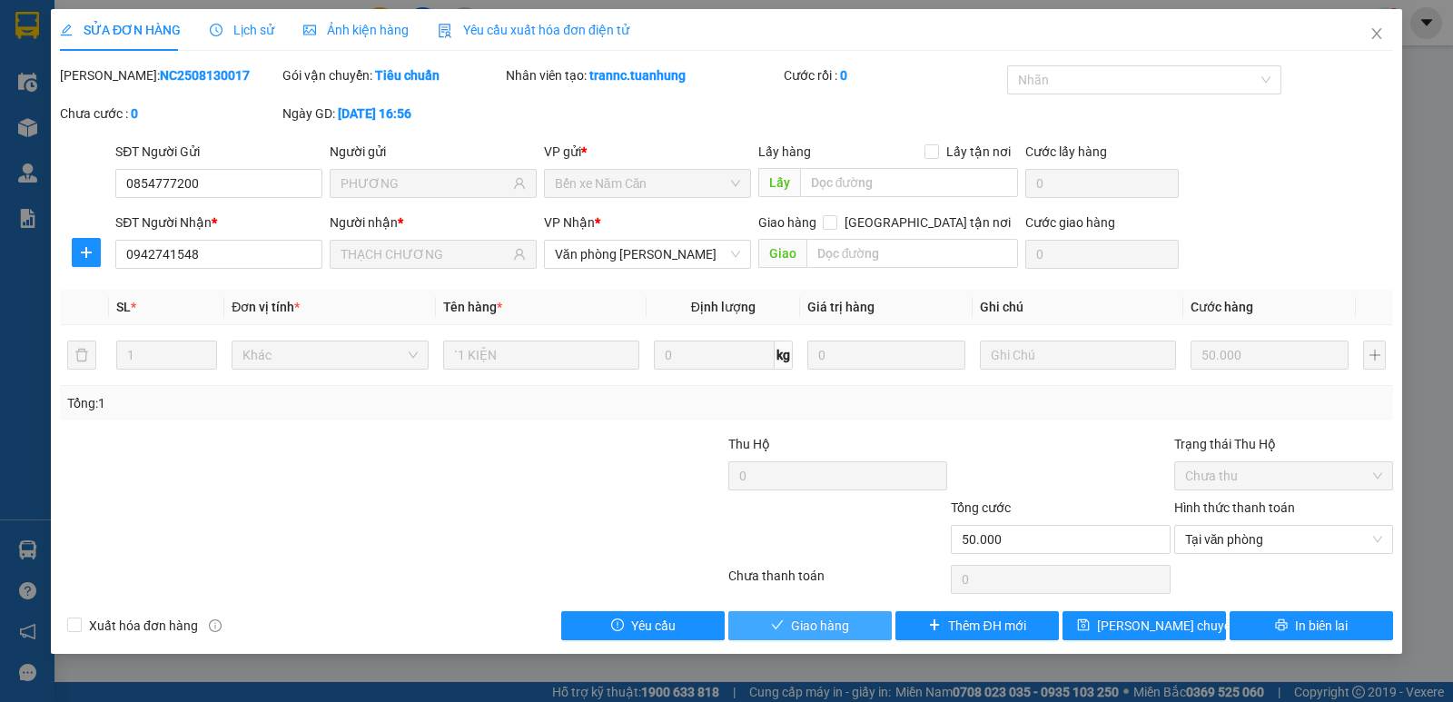
click at [811, 629] on span "Giao hàng" at bounding box center [820, 626] width 58 height 20
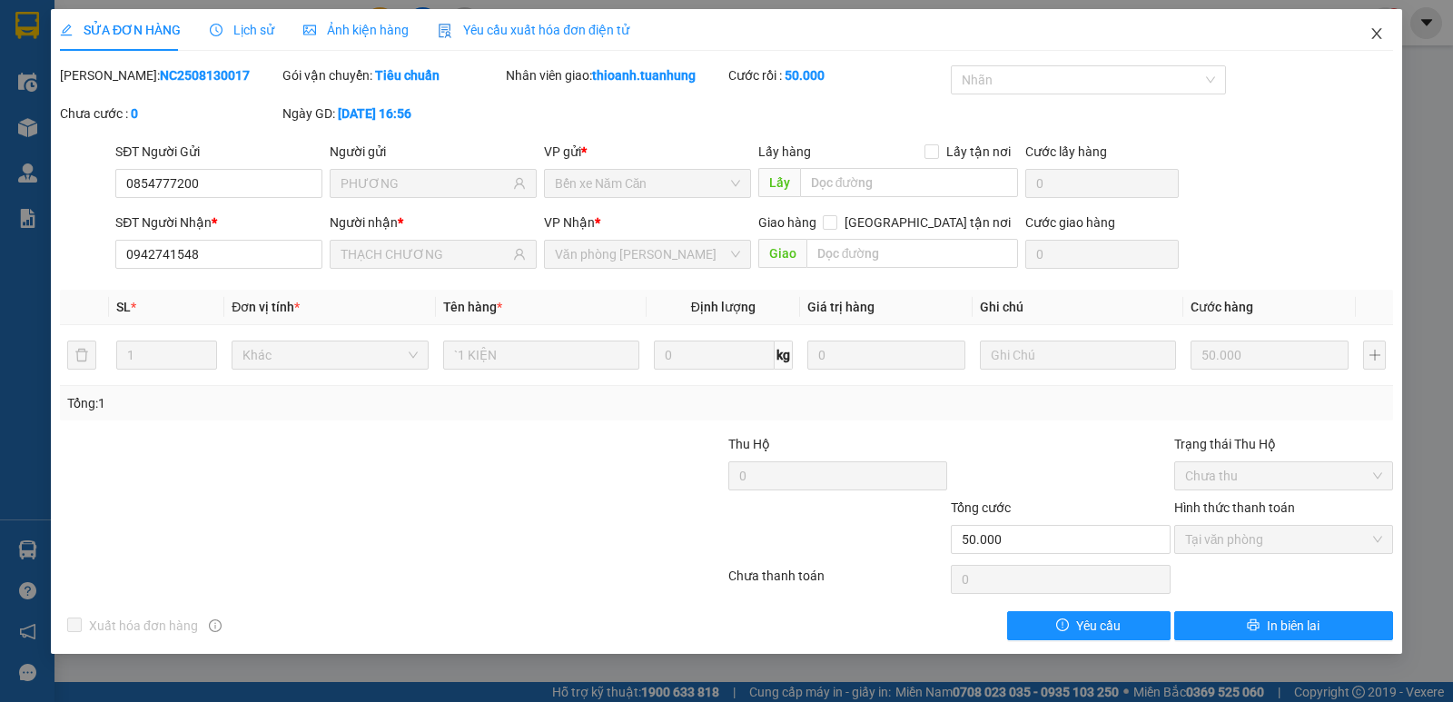
click at [1377, 34] on icon "close" at bounding box center [1376, 33] width 10 height 11
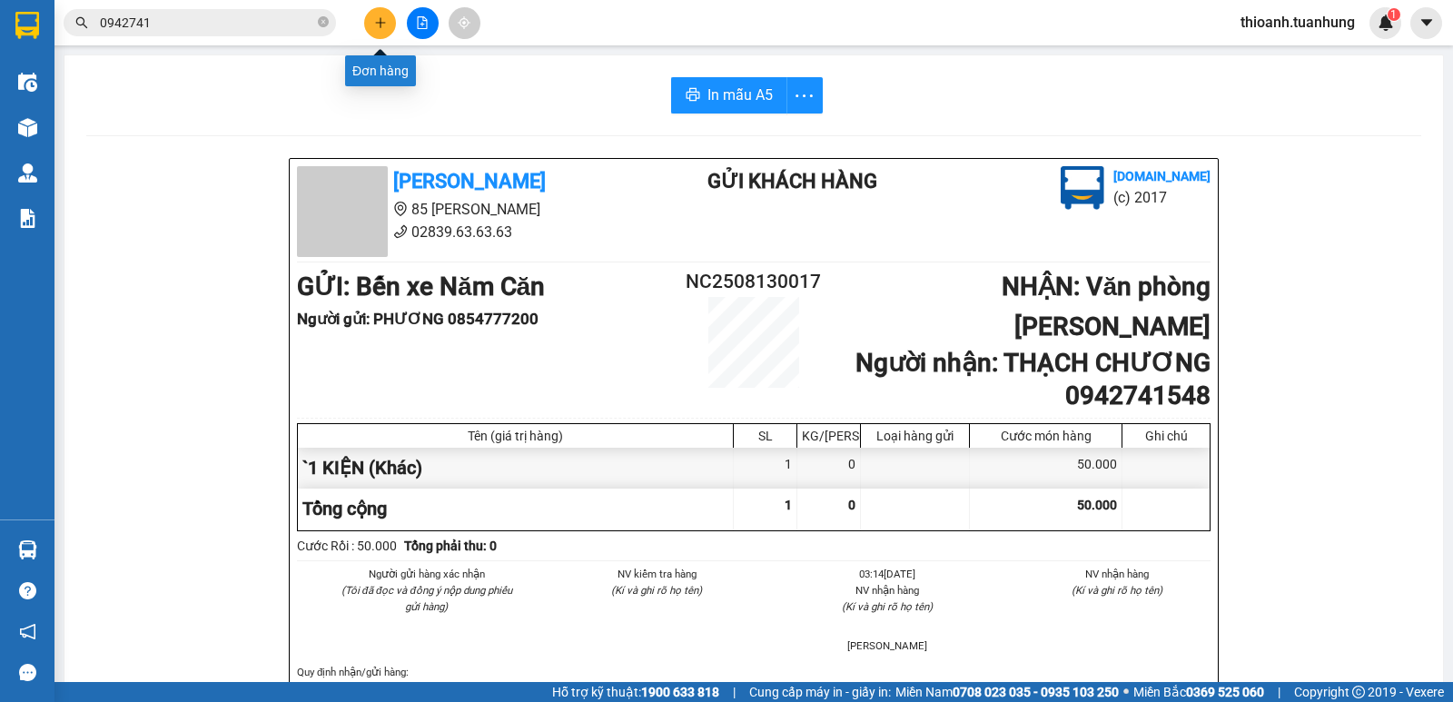
click at [381, 21] on icon "plus" at bounding box center [380, 22] width 13 height 13
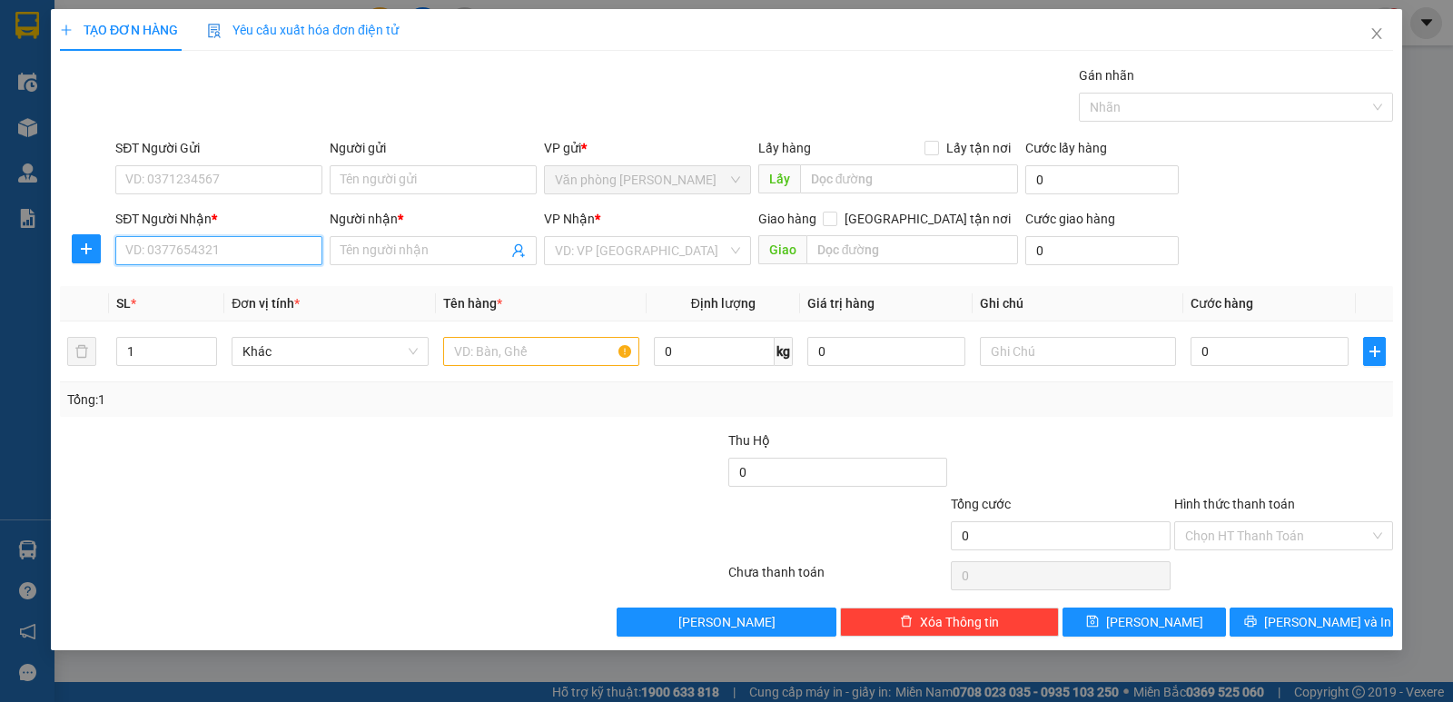
click at [242, 246] on input "SĐT Người Nhận *" at bounding box center [218, 250] width 207 height 29
type input "0919822540"
click at [201, 290] on div "0919822540 - HẢI" at bounding box center [218, 287] width 185 height 20
type input "HẢI"
type input "0919822540"
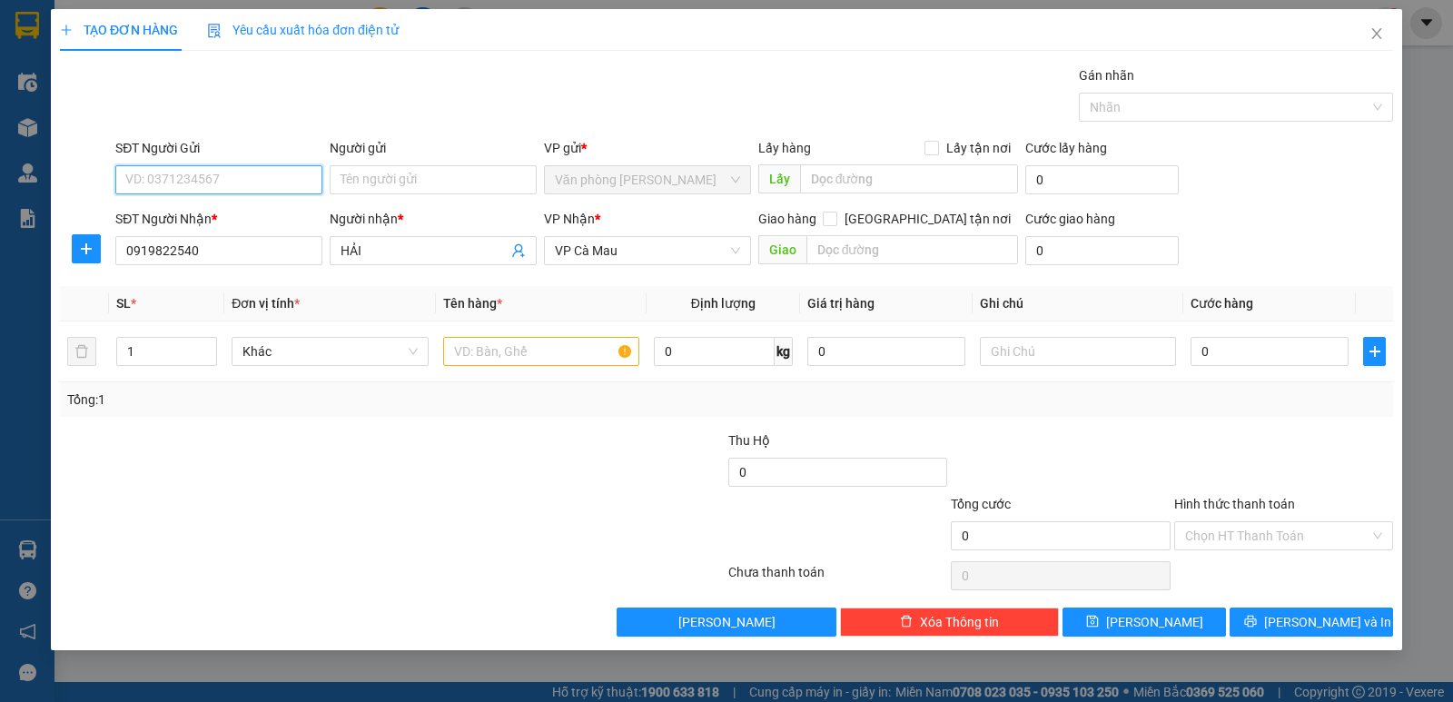
click at [237, 191] on input "SĐT Người Gửi" at bounding box center [218, 179] width 207 height 29
click at [159, 209] on div "null GIỎI" at bounding box center [218, 216] width 185 height 20
type input "0919822540"
type input "HẢI"
click at [216, 180] on input "0919822540" at bounding box center [218, 179] width 207 height 29
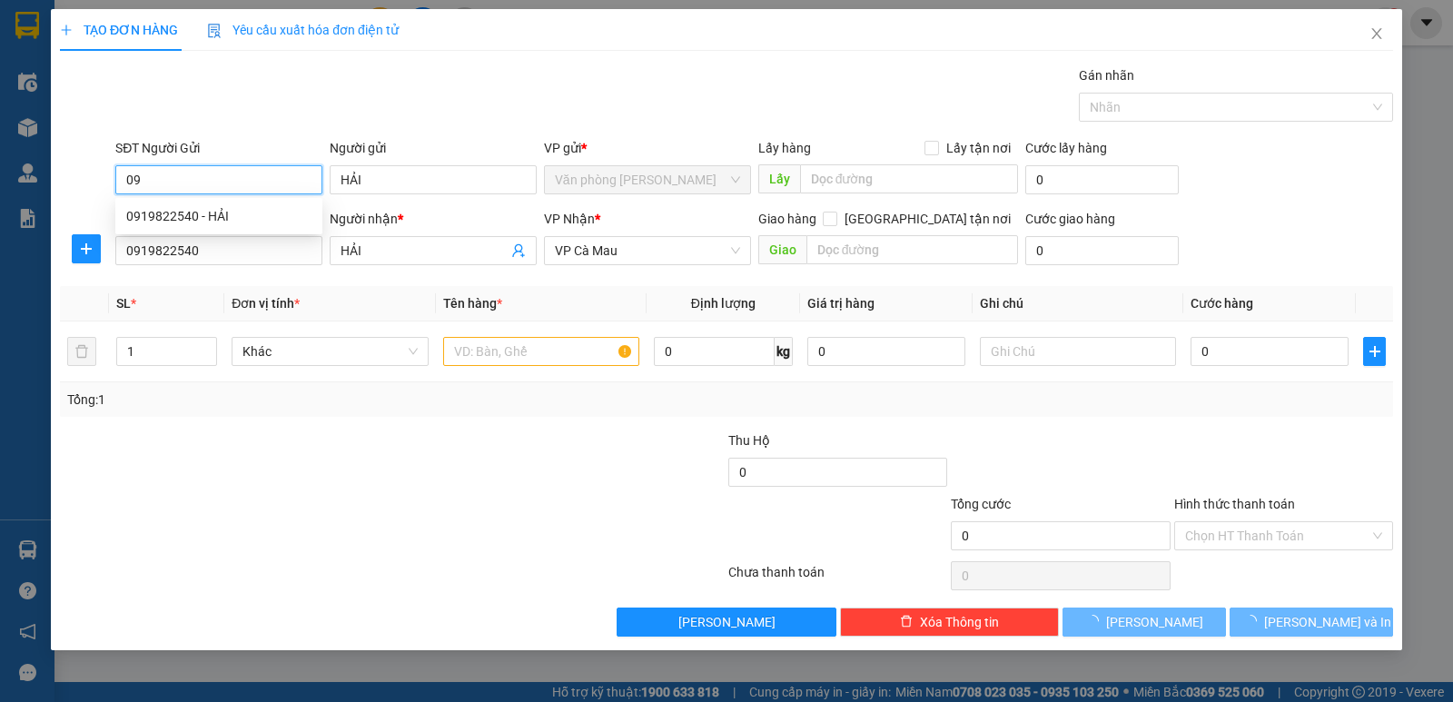
type input "0"
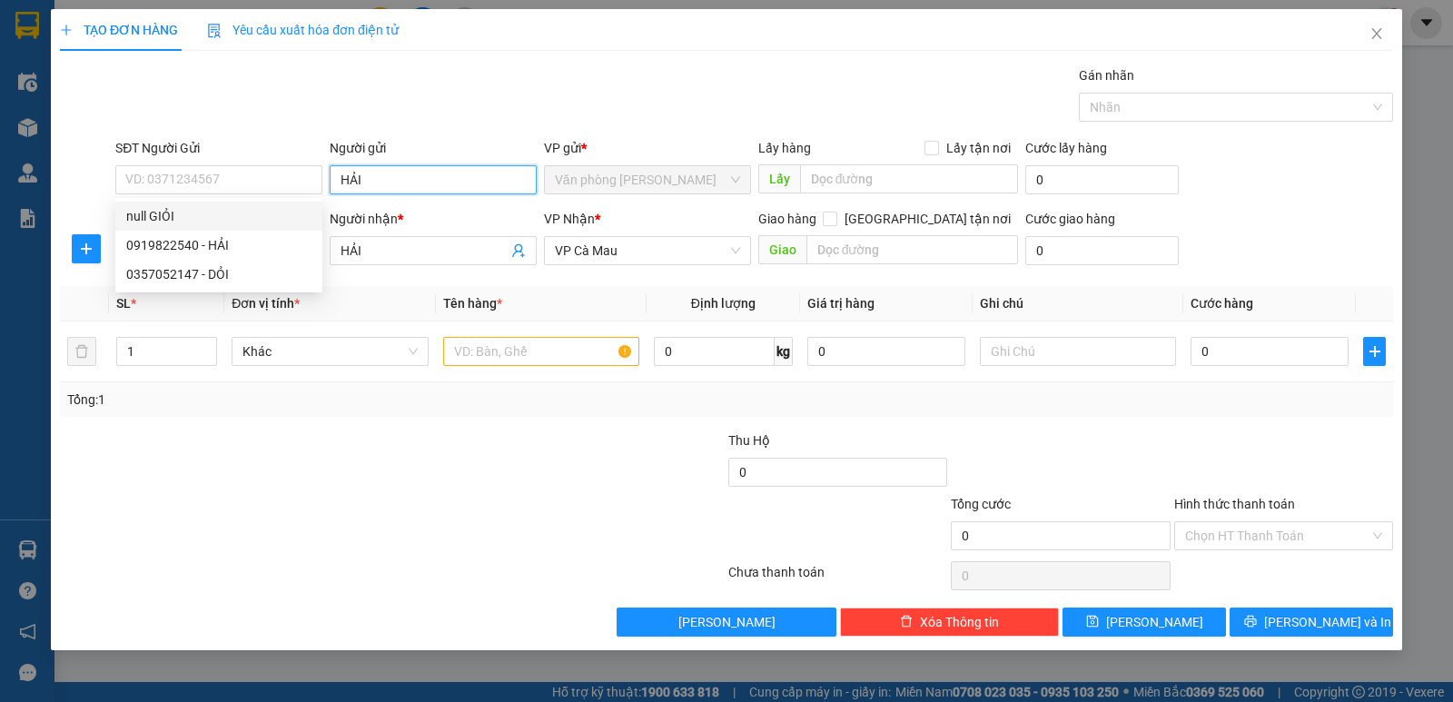
click at [380, 192] on input "HẢI" at bounding box center [433, 179] width 207 height 29
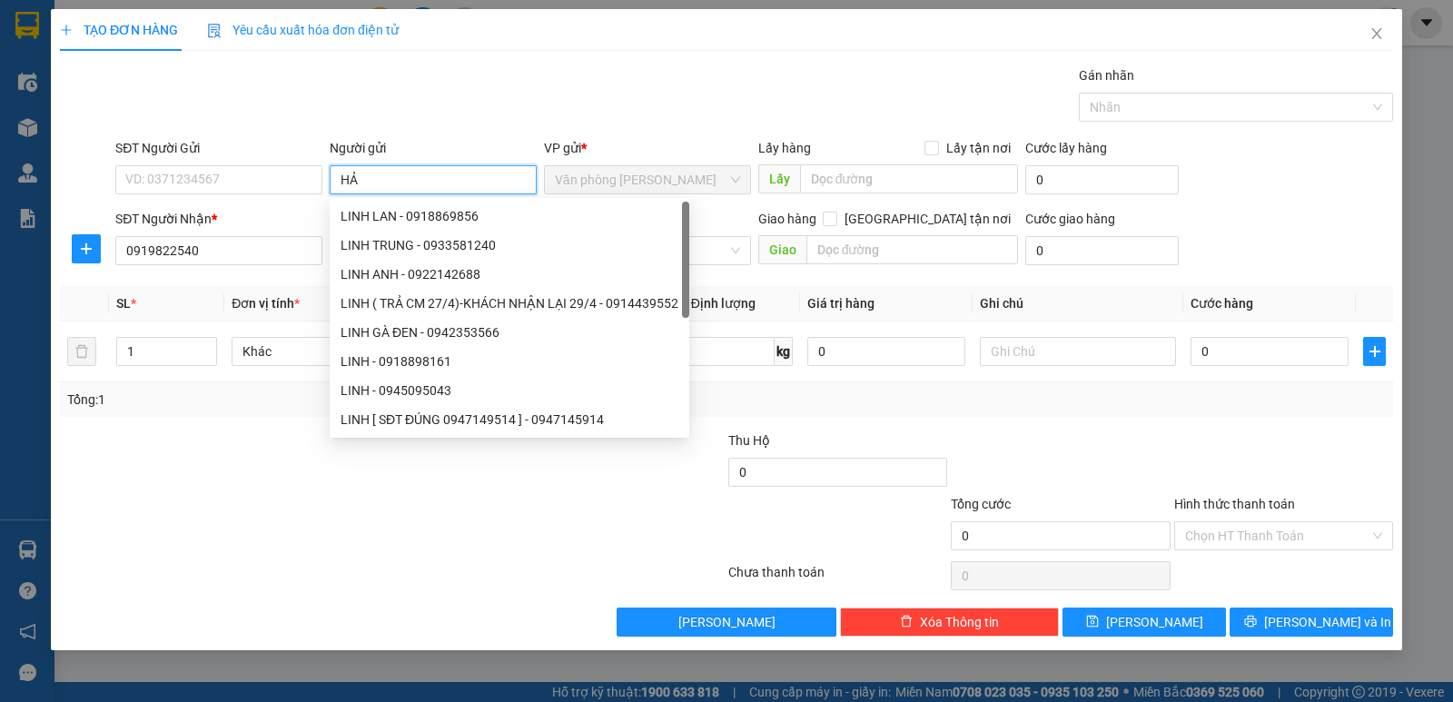
type input "H"
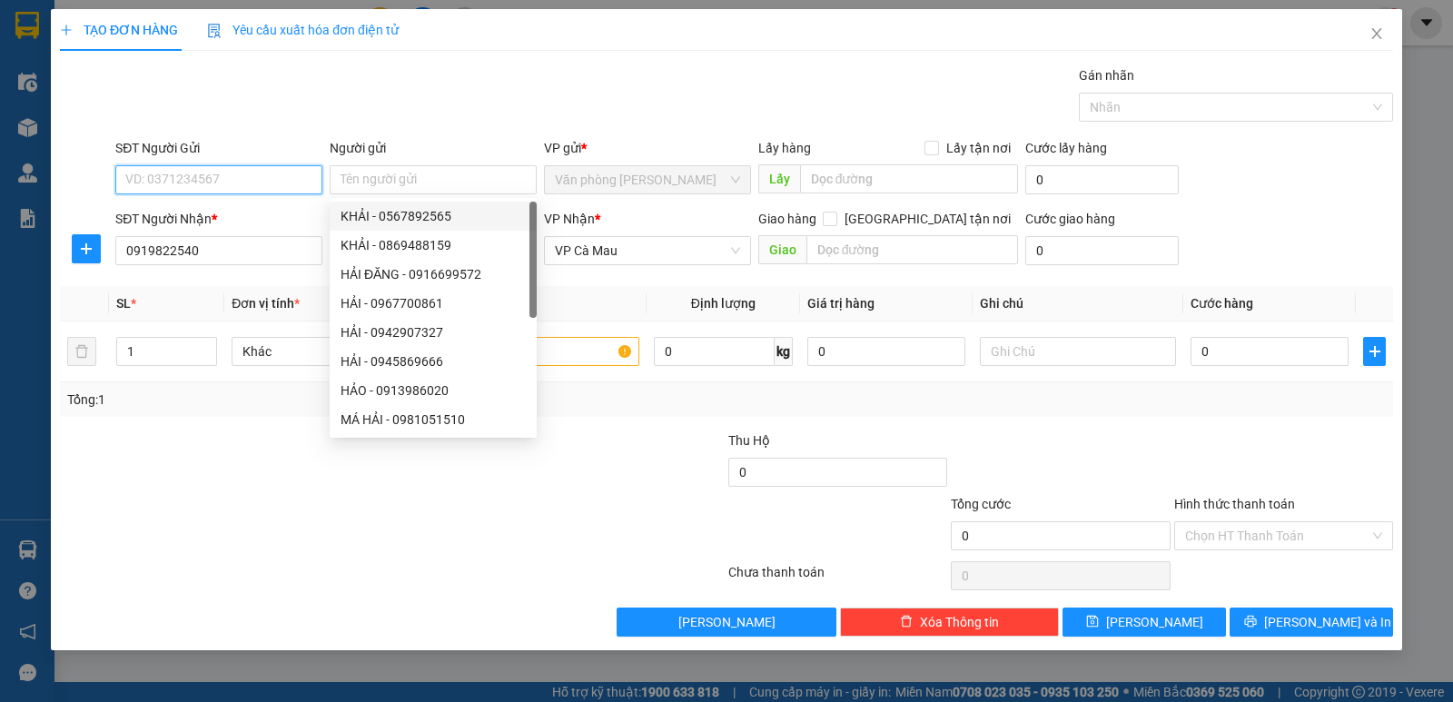
click at [219, 182] on input "SĐT Người Gửi" at bounding box center [218, 179] width 207 height 29
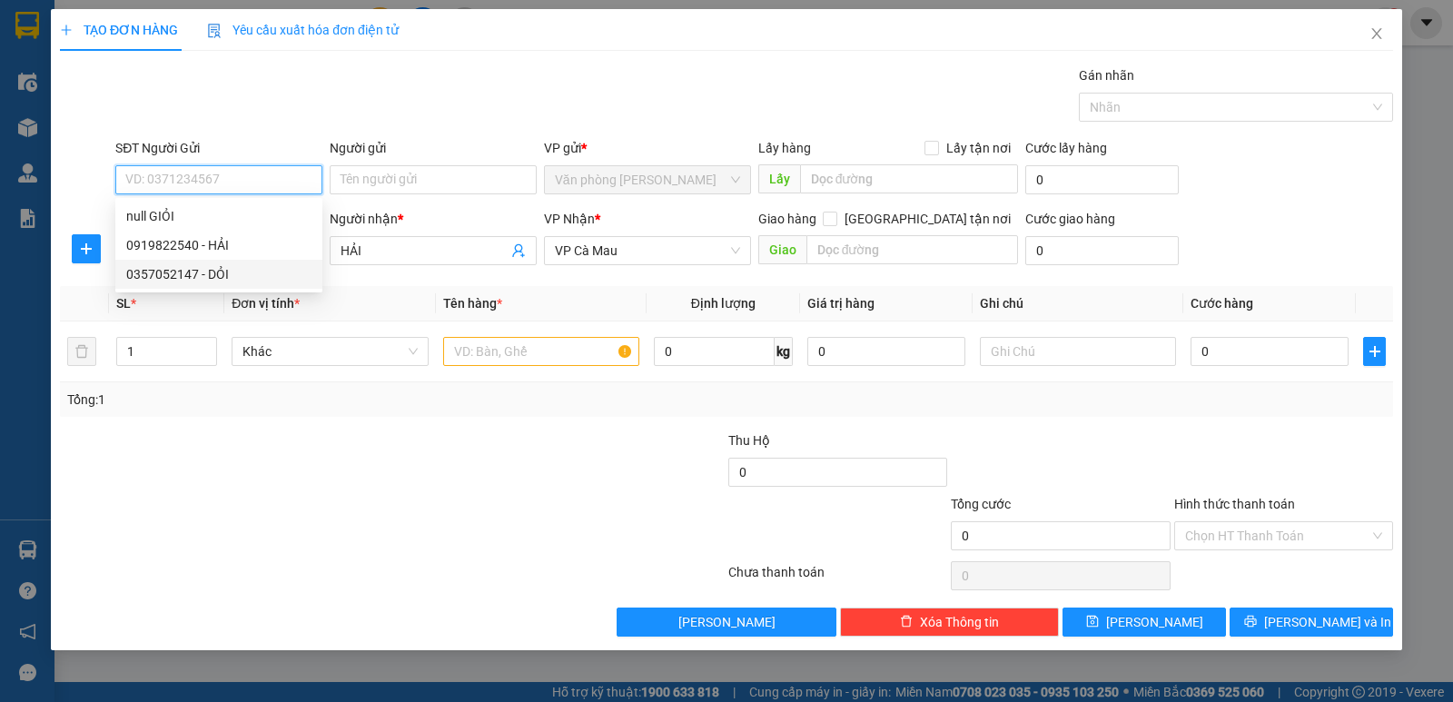
click at [186, 277] on div "0357052147 - DỎI" at bounding box center [218, 274] width 185 height 20
type input "0357052147"
type input "DỎI"
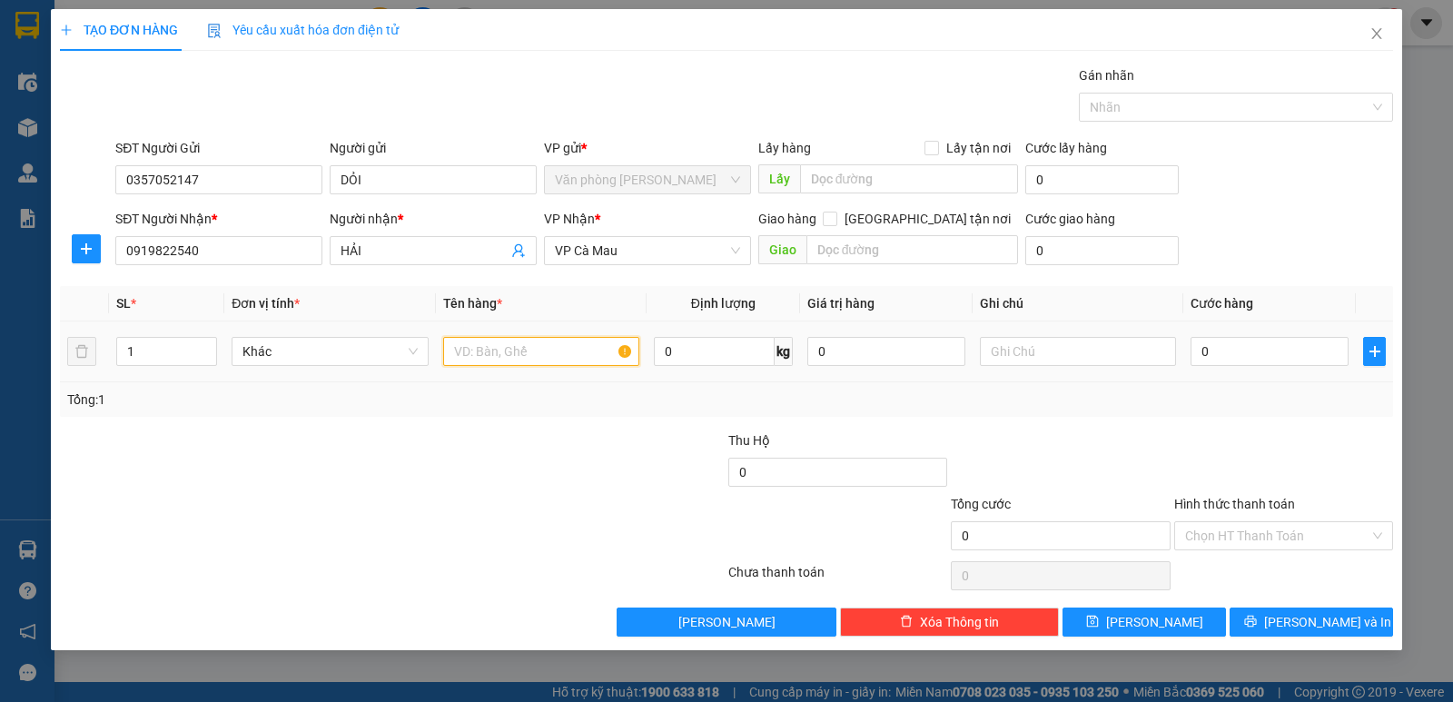
click at [482, 365] on input "text" at bounding box center [541, 351] width 196 height 29
type input "1 THÙNG"
click at [1260, 348] on input "0" at bounding box center [1269, 351] width 158 height 29
type input "3"
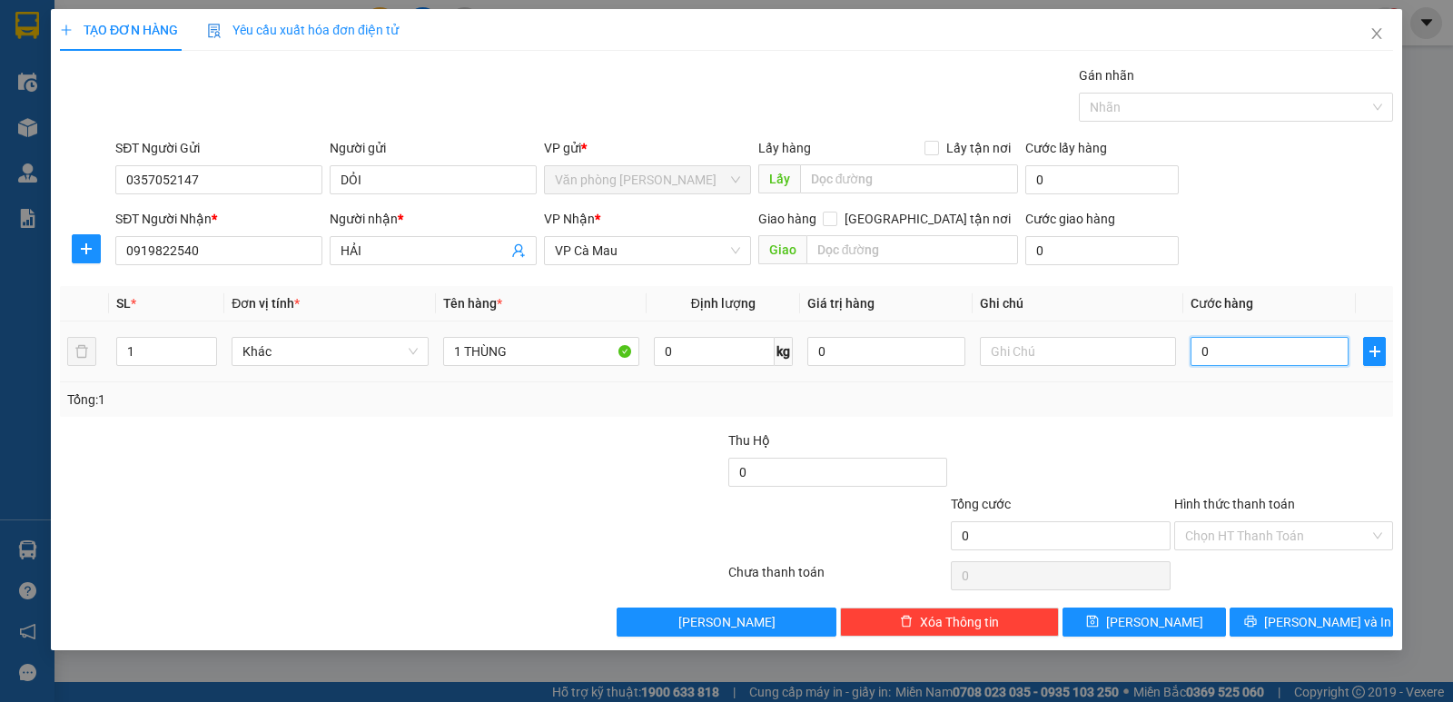
type input "3"
type input "0"
type input "05"
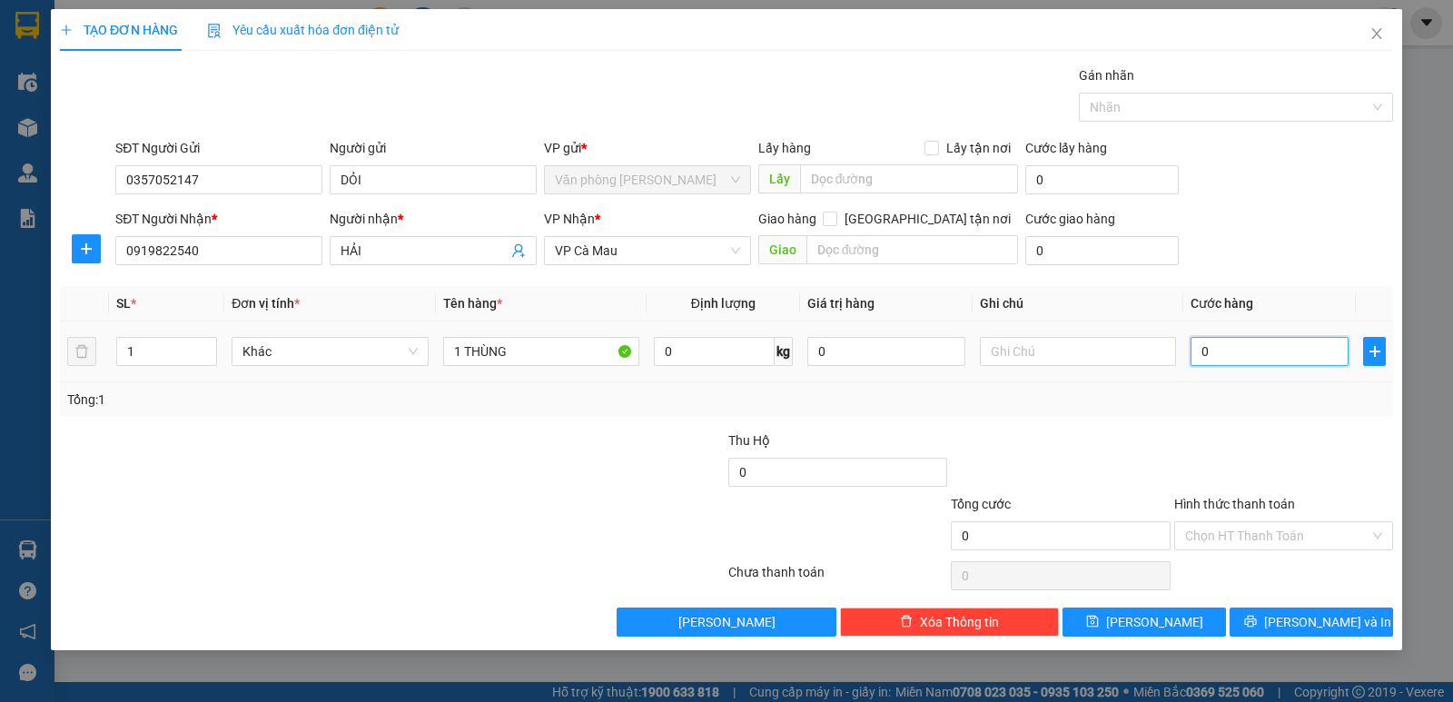
type input "5"
type input "050"
type input "50"
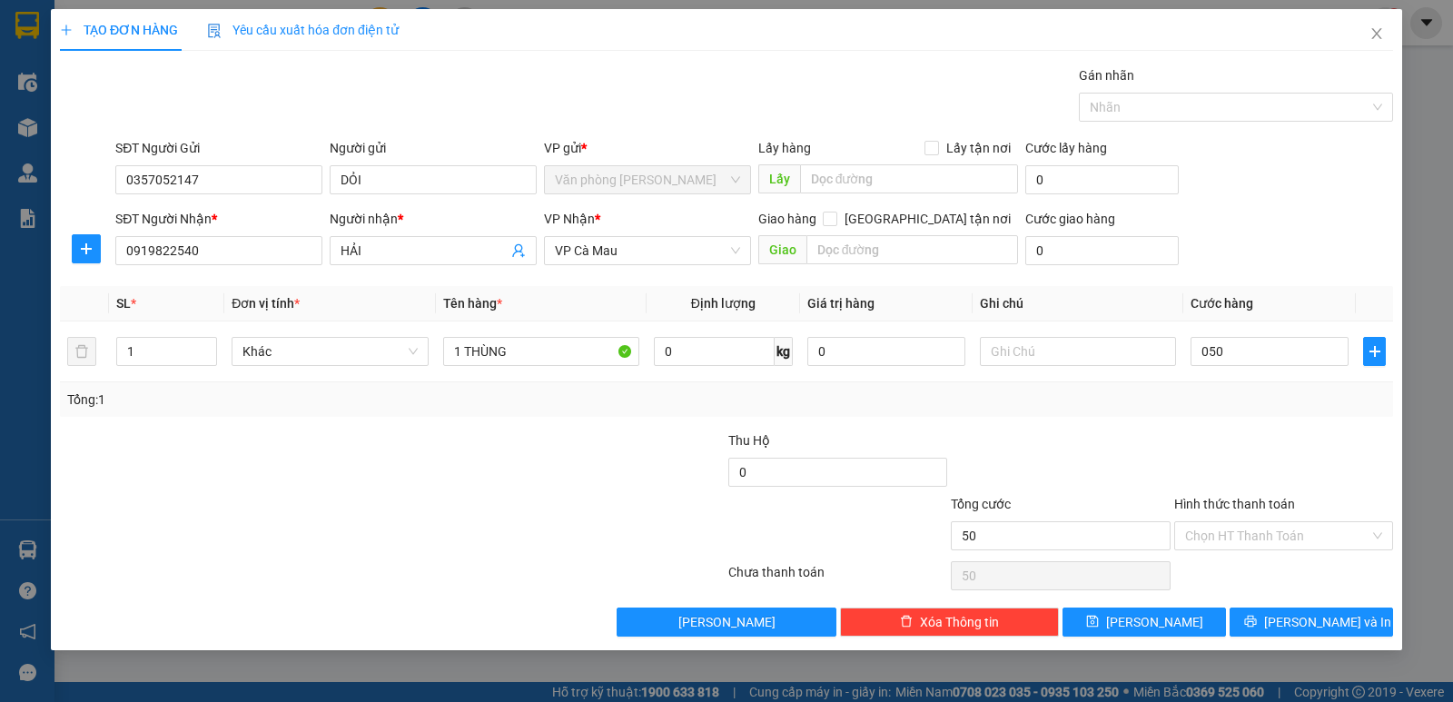
type input "50.000"
drag, startPoint x: 1246, startPoint y: 387, endPoint x: 1270, endPoint y: 432, distance: 51.6
click at [1249, 398] on div "Tổng: 1" at bounding box center [726, 399] width 1333 height 35
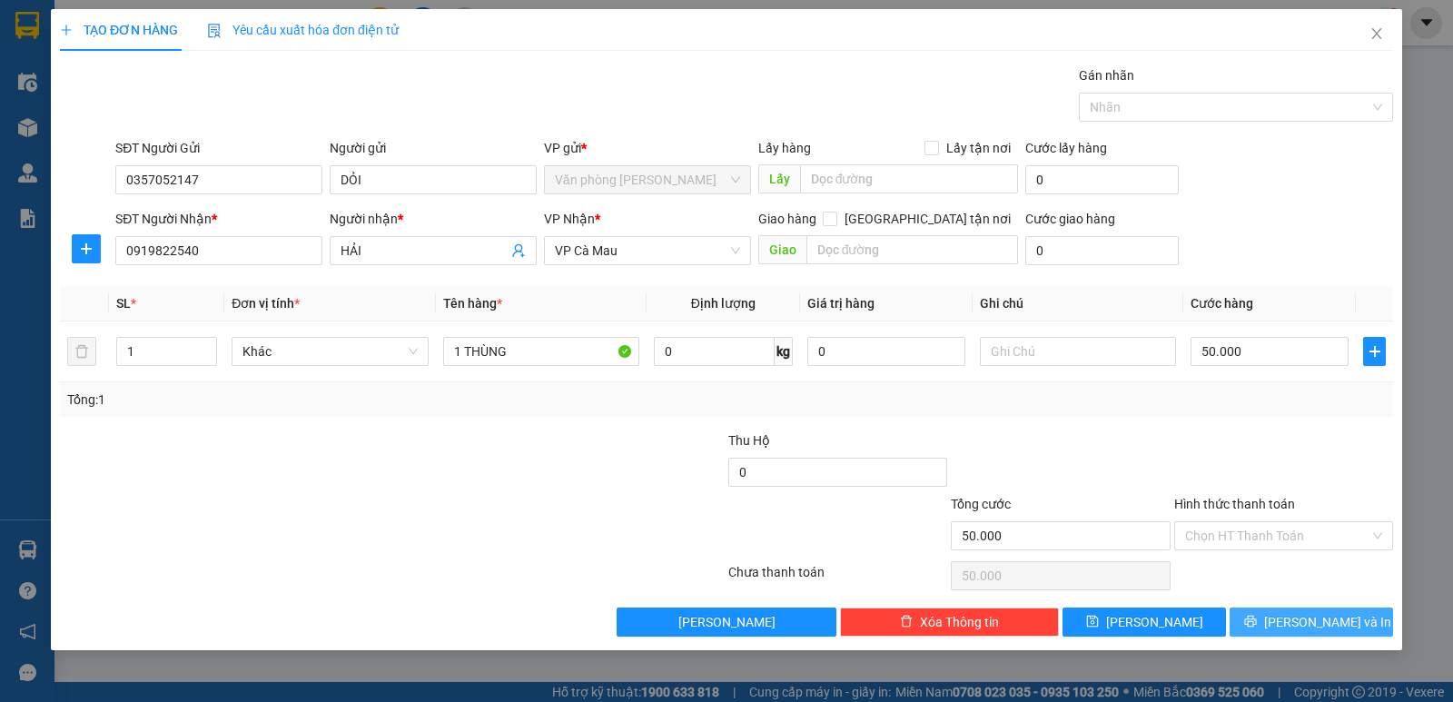
click at [1336, 613] on span "[PERSON_NAME] và In" at bounding box center [1327, 622] width 127 height 20
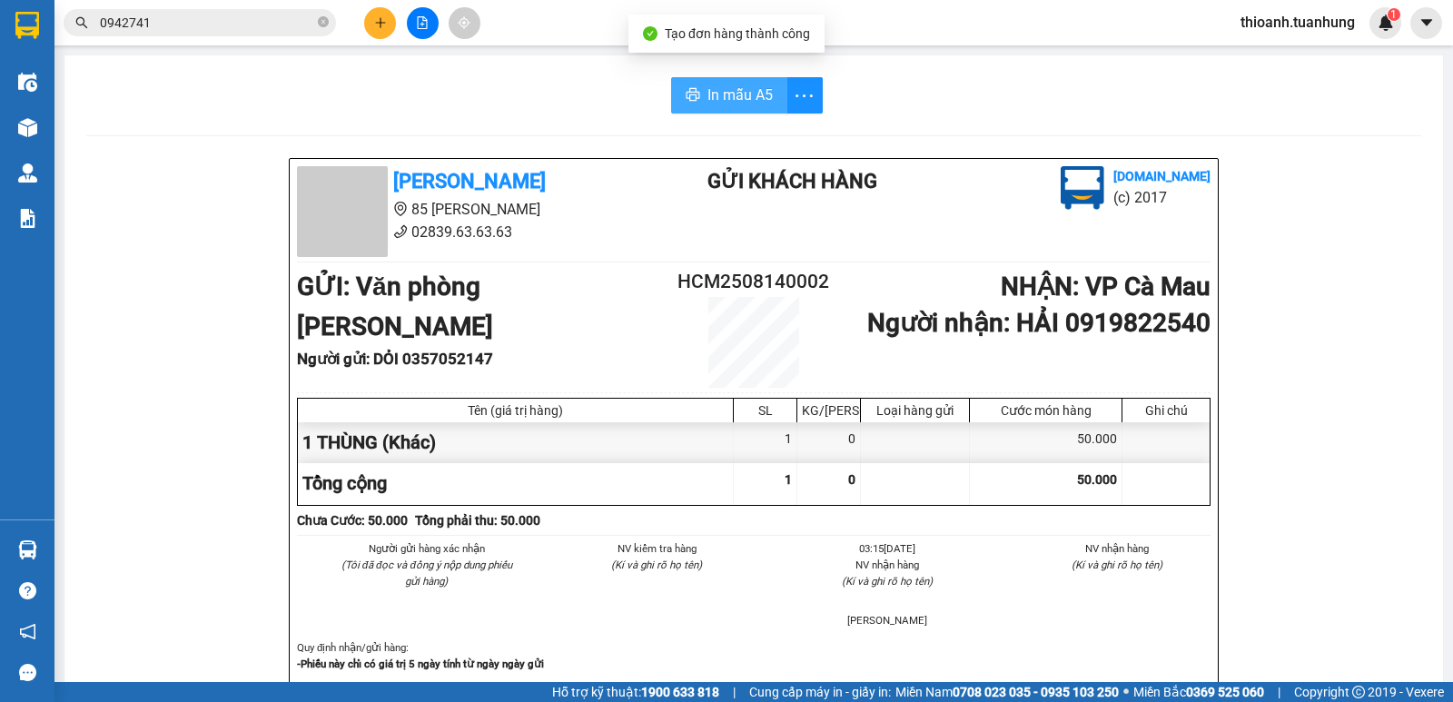
click at [728, 100] on span "In mẫu A5" at bounding box center [739, 95] width 65 height 23
